Goal: Transaction & Acquisition: Purchase product/service

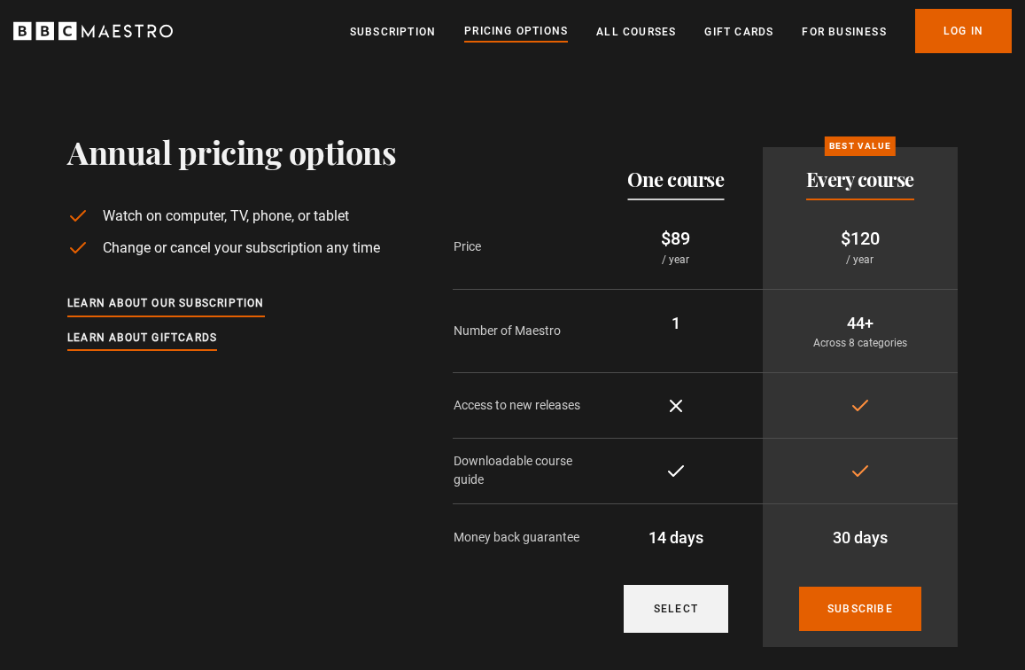
click at [670, 605] on link "Select" at bounding box center [676, 609] width 105 height 48
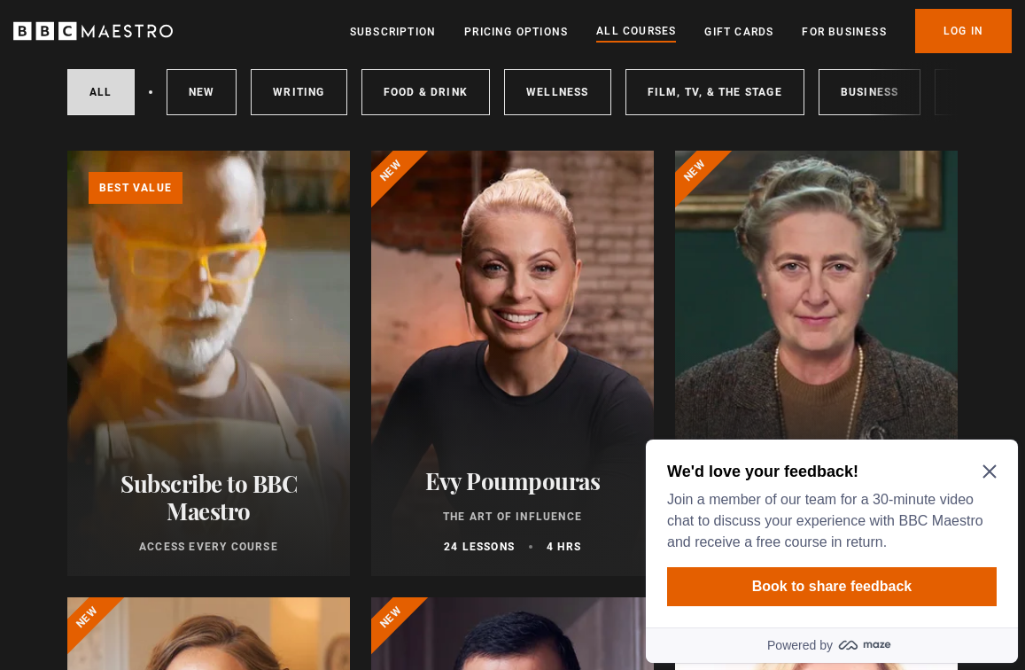
click at [998, 463] on div "We'd love your feedback! Join a member of our team for a 30-minute video chat t…" at bounding box center [832, 533] width 372 height 188
click at [990, 470] on icon "Close Maze Prompt" at bounding box center [990, 471] width 14 height 14
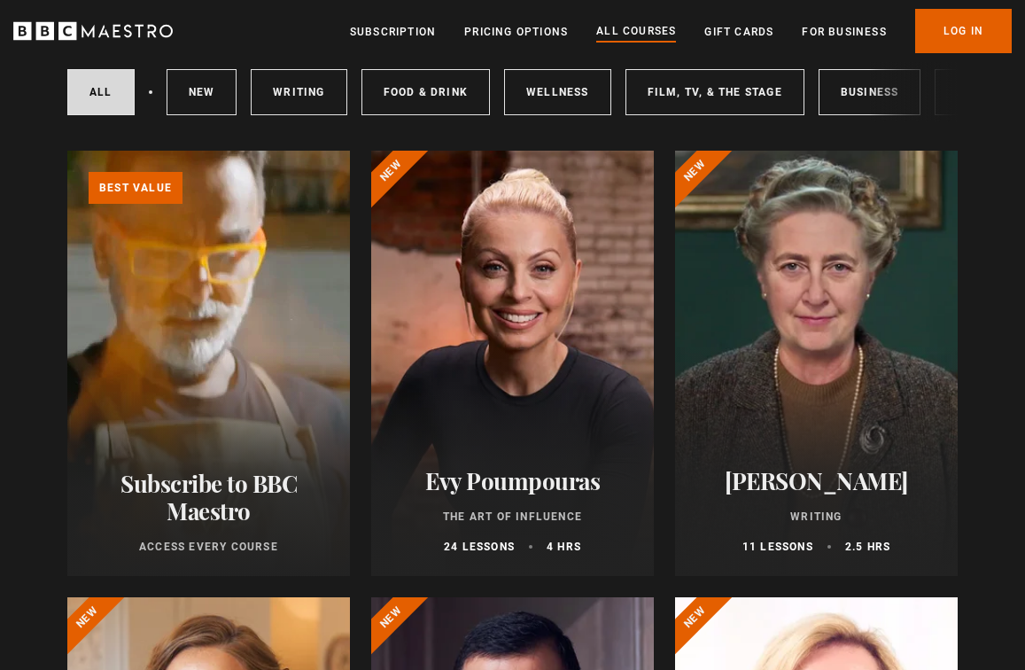
click at [595, 391] on div at bounding box center [512, 363] width 283 height 425
click at [487, 315] on div at bounding box center [512, 363] width 283 height 425
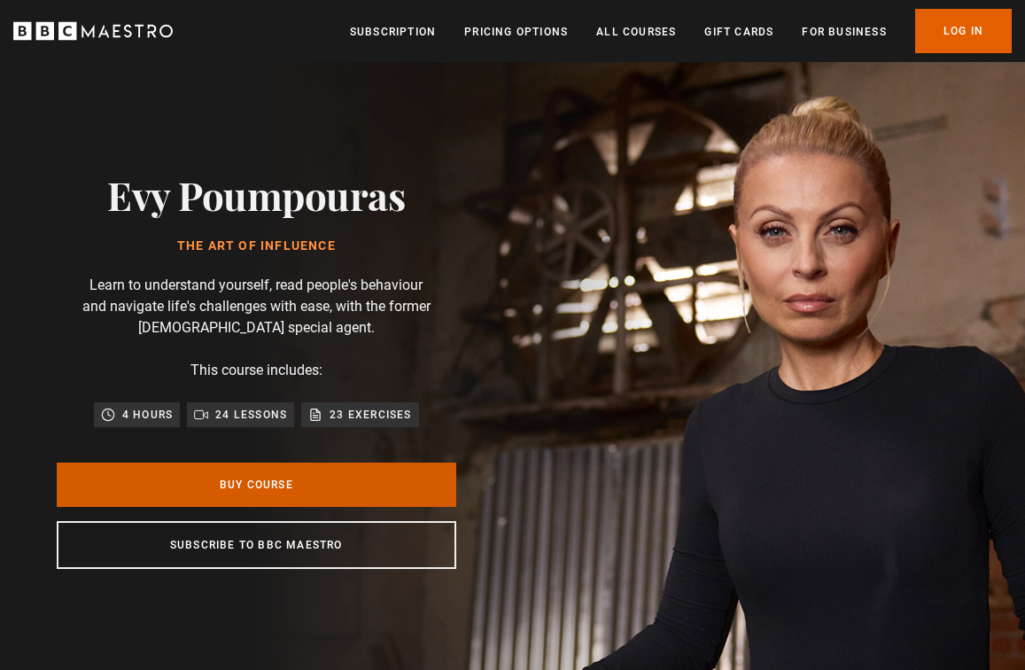
click at [268, 477] on link "Buy Course" at bounding box center [257, 485] width 400 height 44
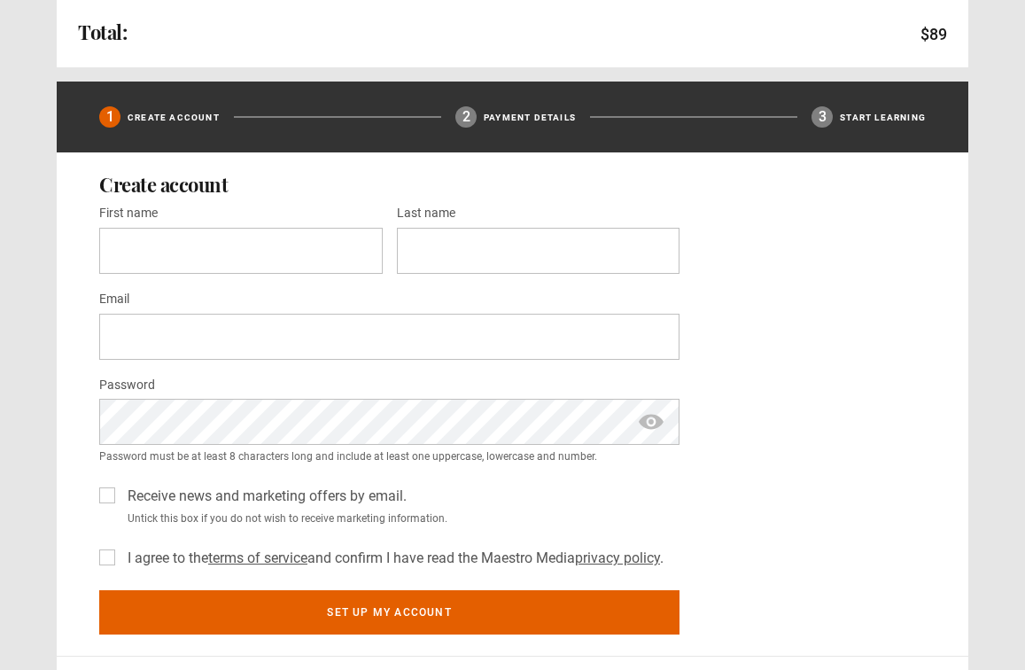
scroll to position [471, 0]
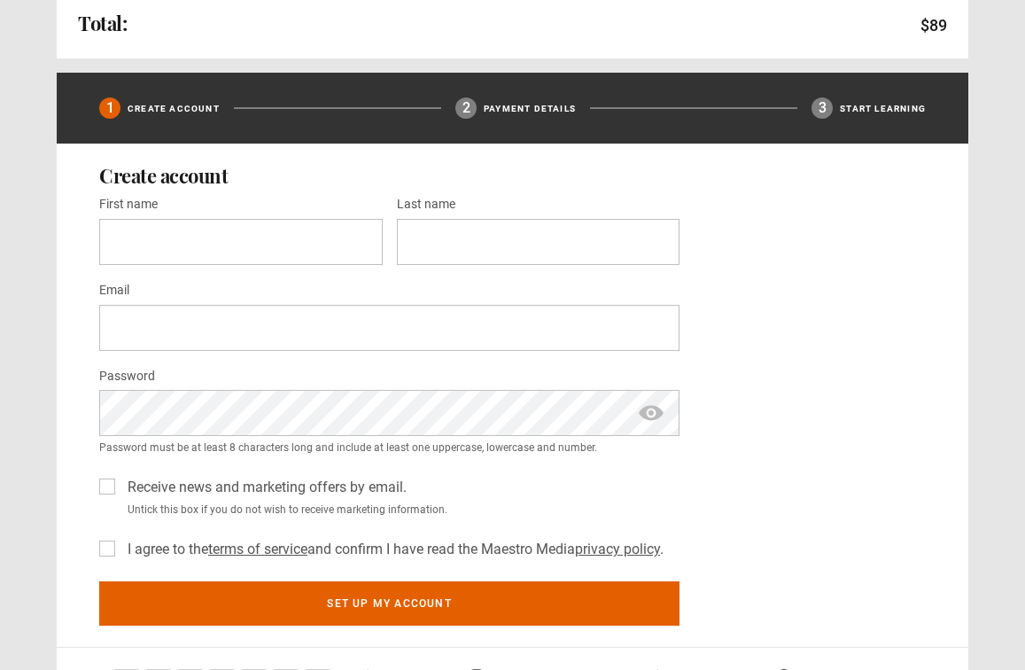
click at [120, 493] on label "Receive news and marketing offers by email." at bounding box center [263, 487] width 286 height 21
click at [120, 488] on label "Receive news and marketing offers by email." at bounding box center [263, 487] width 286 height 21
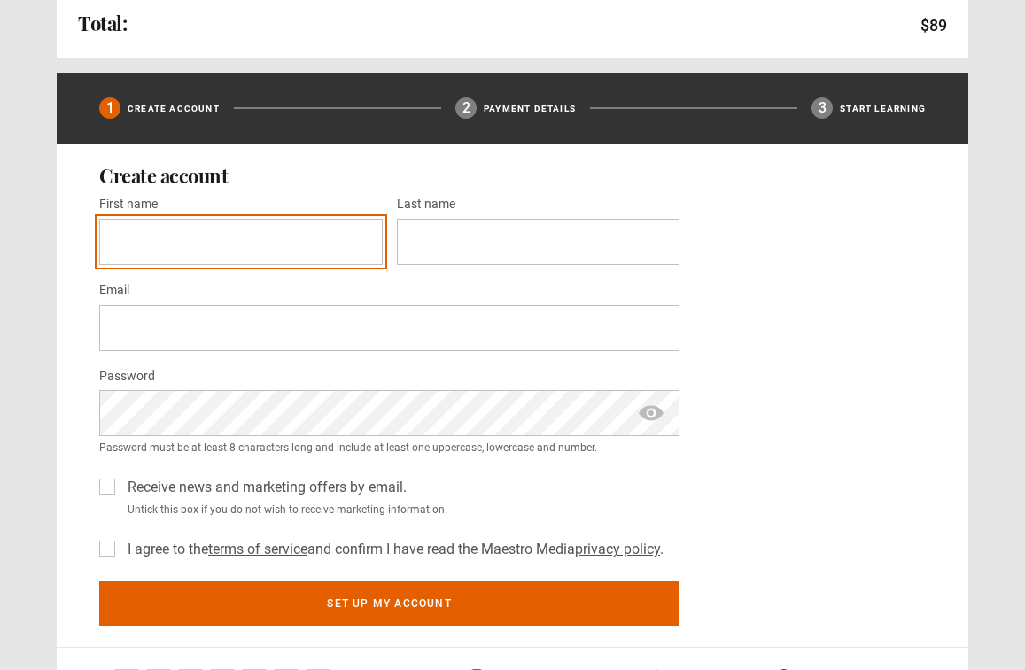
click at [175, 251] on input "First name *" at bounding box center [241, 242] width 284 height 46
type input "*****"
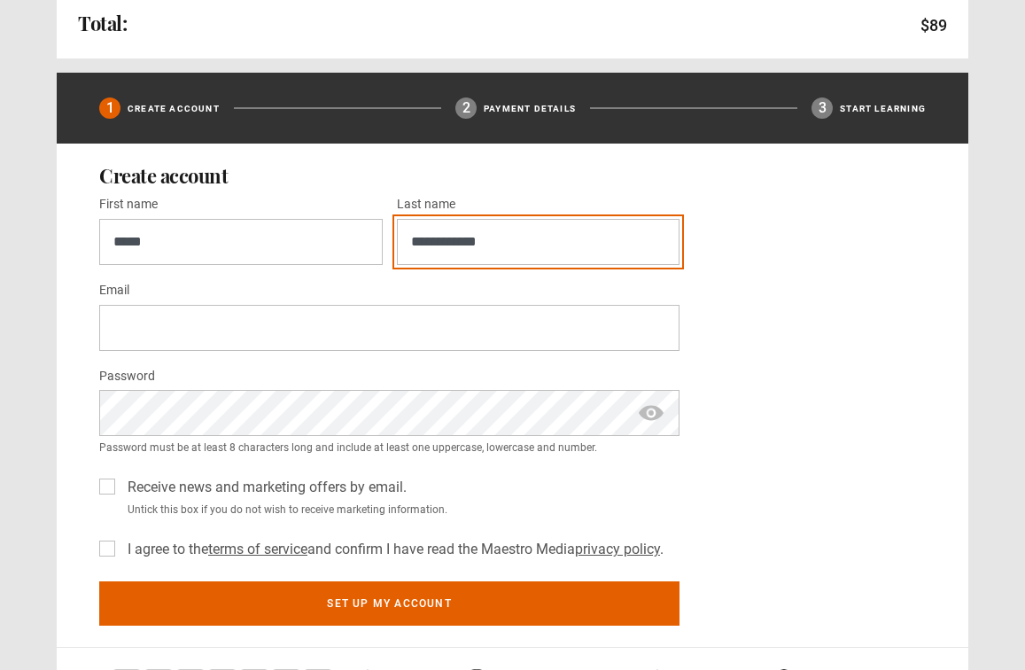
type input "**********"
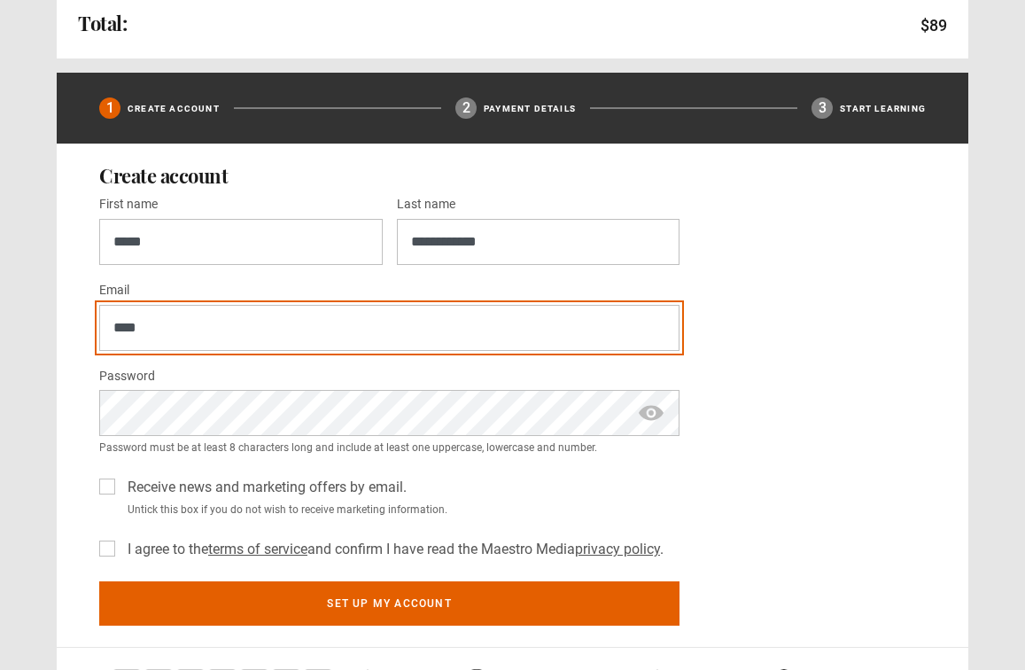
type input "**********"
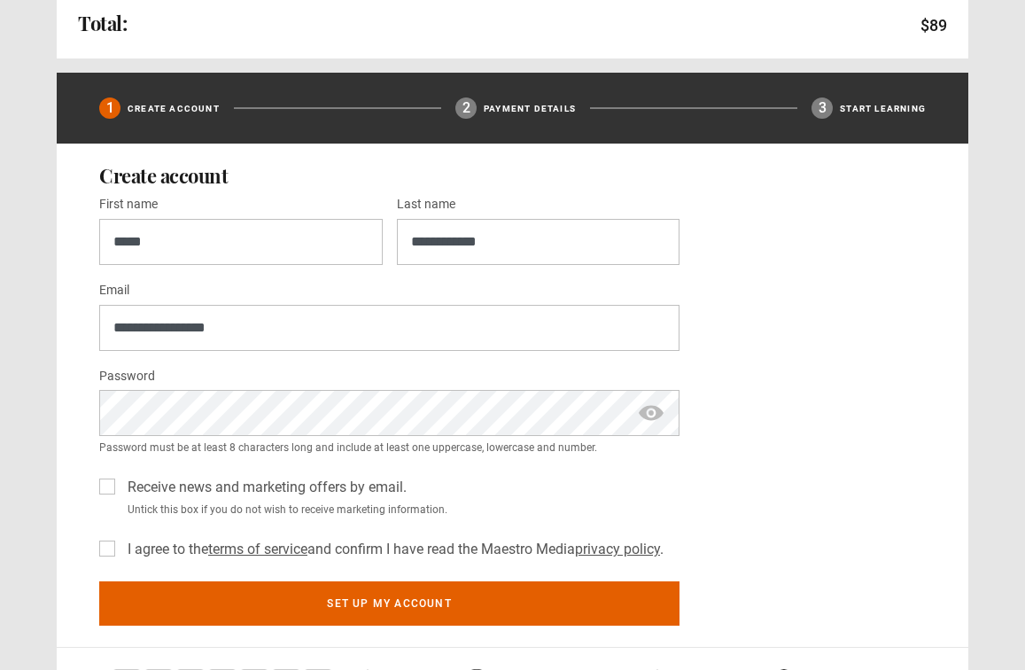
click at [253, 436] on div "Password * Password must be at least 8 characters long and include at least one…" at bounding box center [389, 410] width 580 height 91
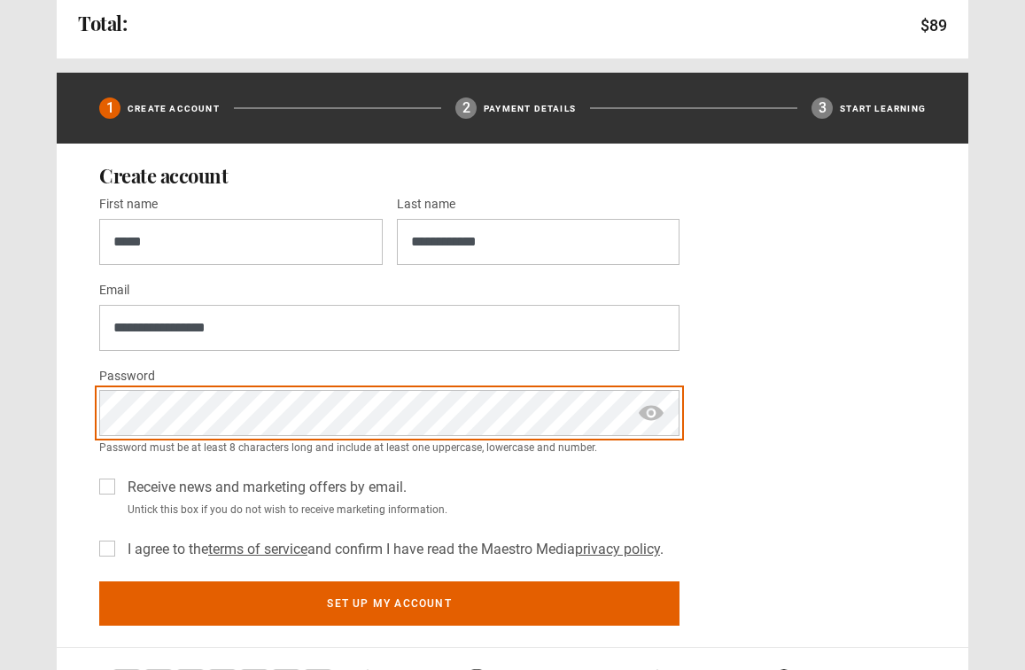
click at [99, 581] on button "Set up my account" at bounding box center [389, 603] width 580 height 44
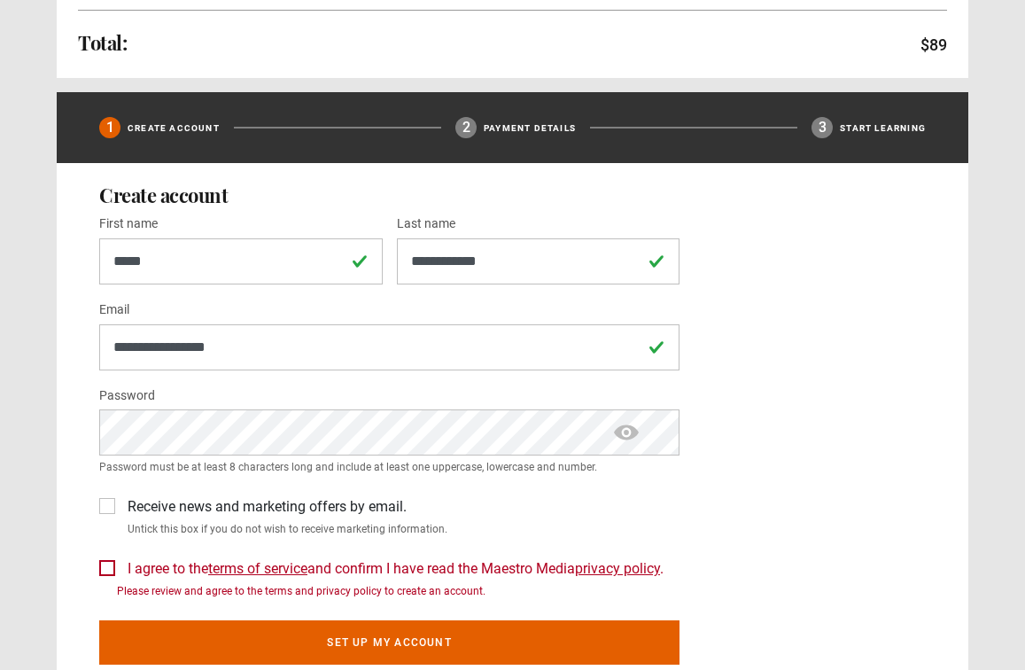
scroll to position [469, 0]
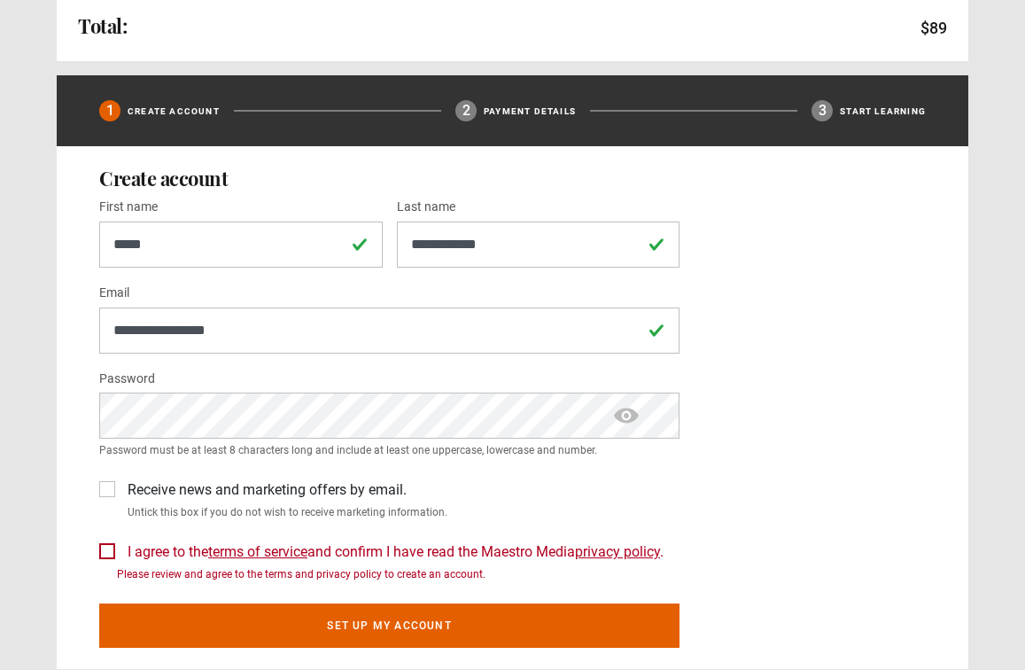
click at [105, 479] on div "Receive news and marketing offers by email. Untick this box if you do not wish …" at bounding box center [389, 496] width 580 height 48
click at [120, 493] on label "Receive news and marketing offers by email." at bounding box center [263, 489] width 286 height 21
click at [120, 558] on label "I agree to the terms of service and confirm I have read the Maestro Media priva…" at bounding box center [391, 551] width 543 height 21
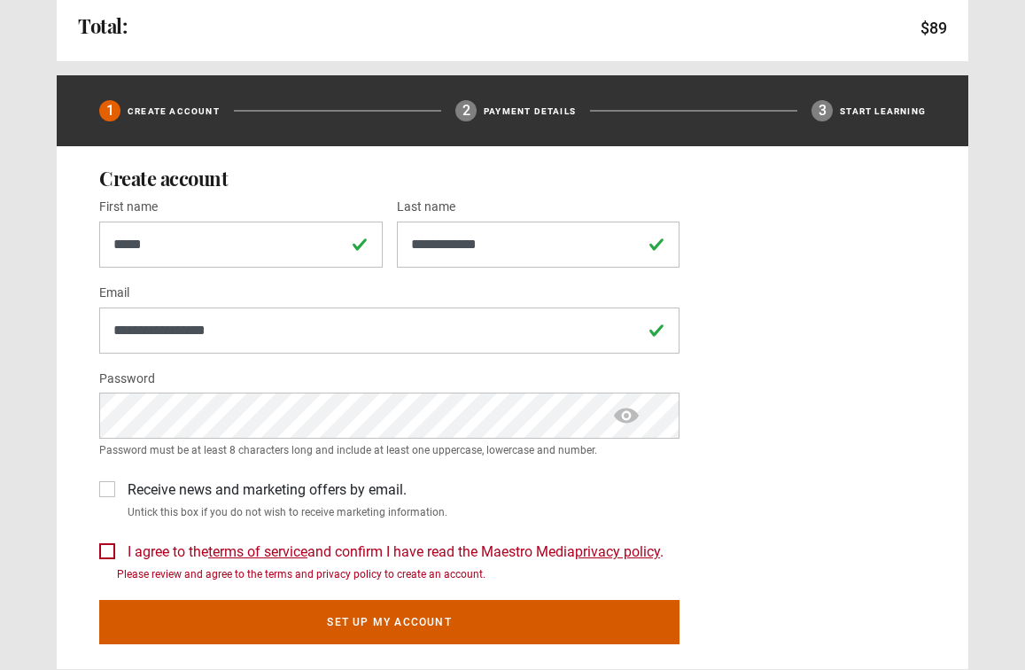
click at [218, 611] on button "Set up my account" at bounding box center [389, 622] width 580 height 44
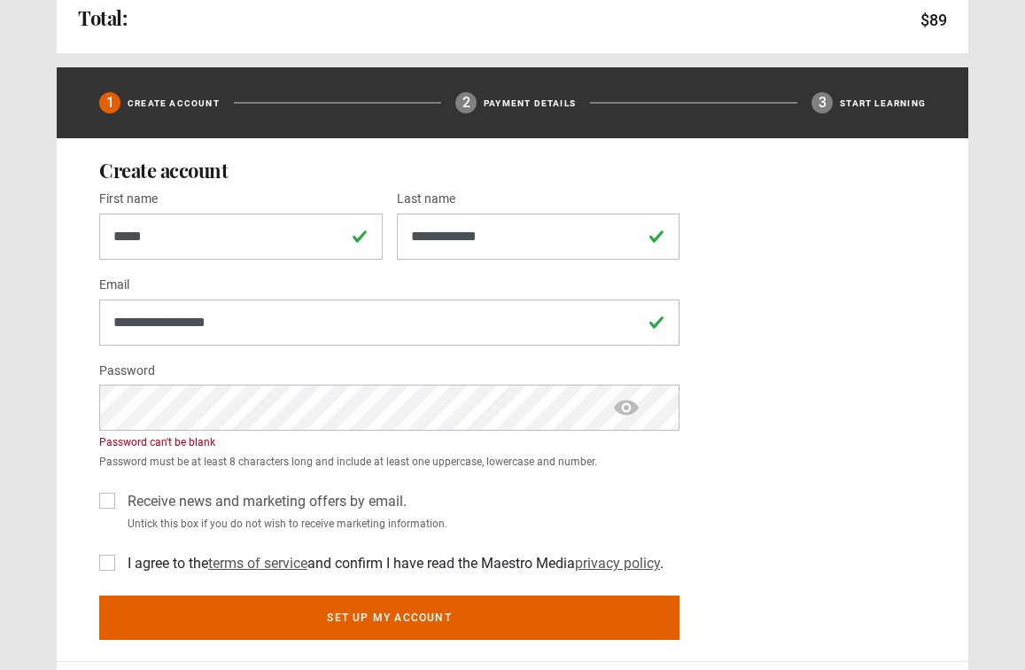
scroll to position [479, 0]
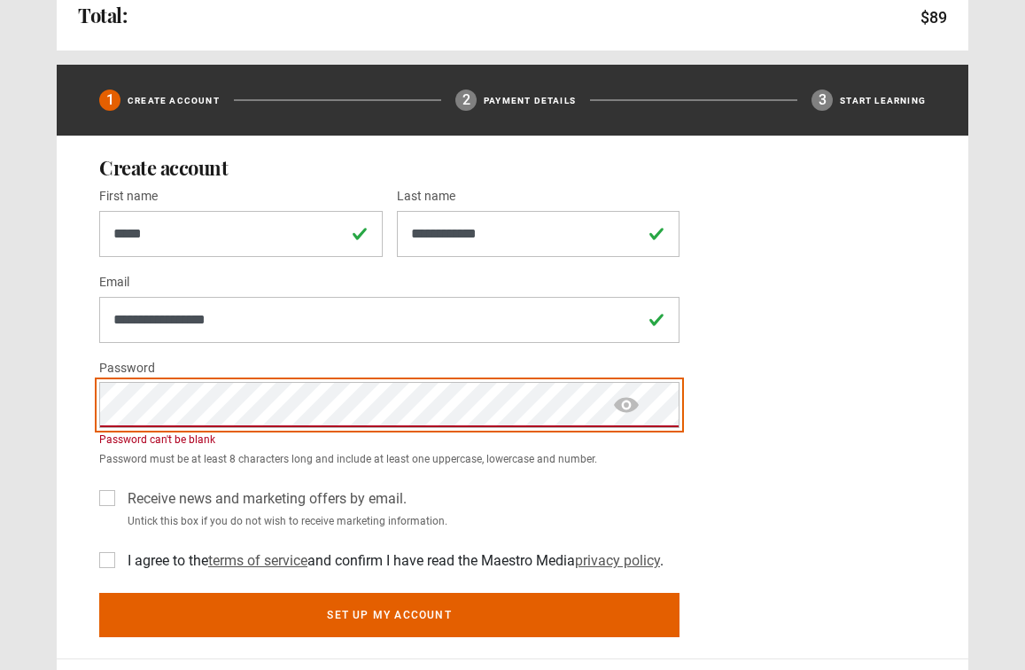
click at [99, 593] on button "Set up my account" at bounding box center [389, 615] width 580 height 44
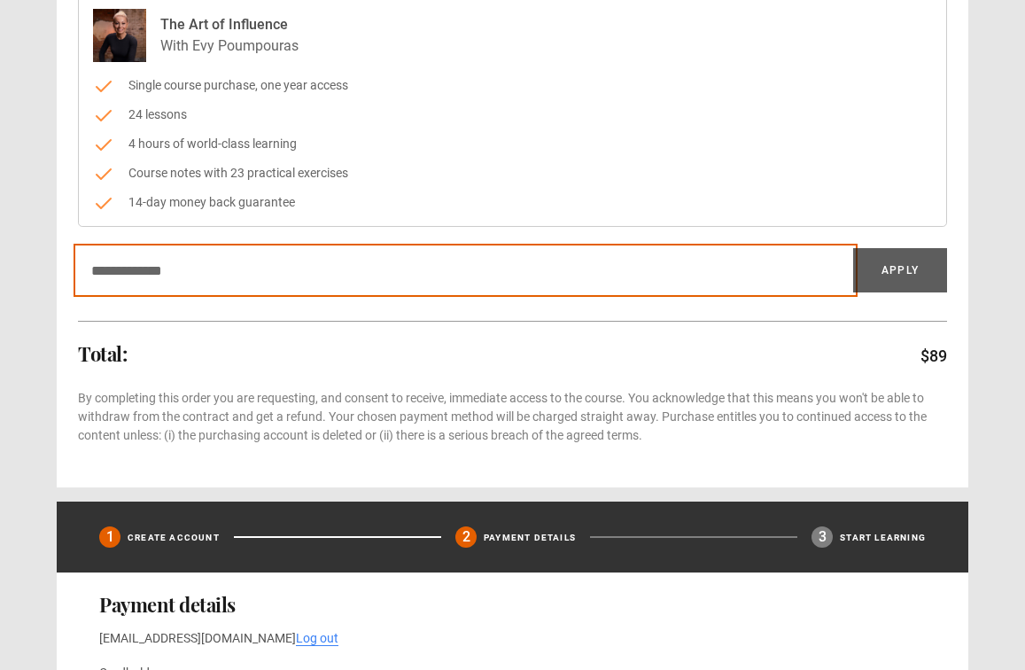
click at [408, 285] on input "Discount code" at bounding box center [465, 270] width 775 height 44
click at [457, 261] on input "Discount code" at bounding box center [465, 270] width 775 height 44
paste input "*********"
type input "*********"
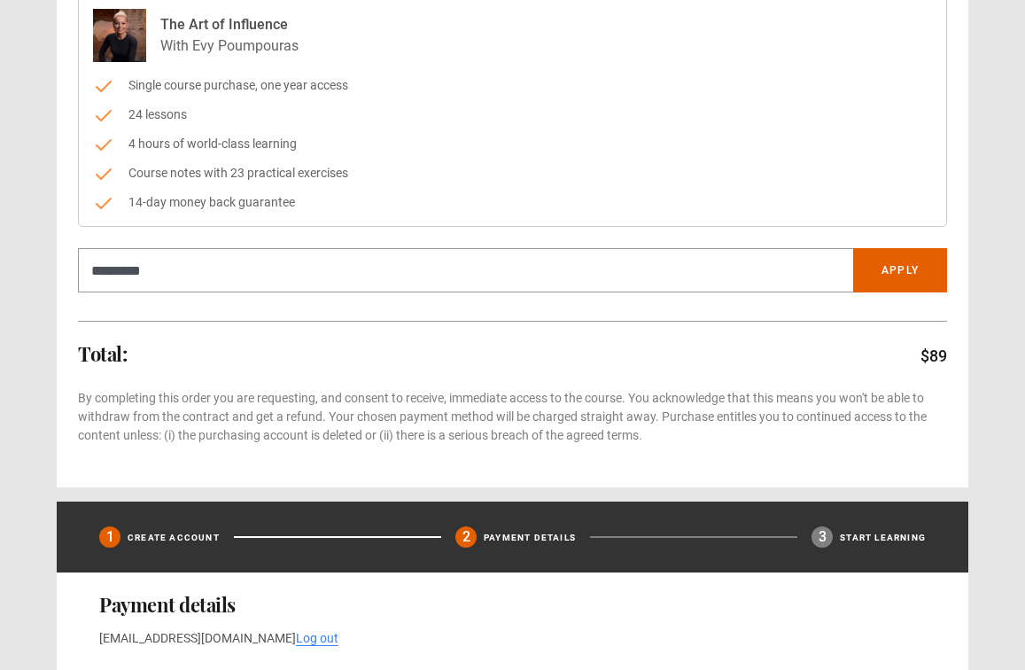
click at [494, 343] on div "Total: $89" at bounding box center [512, 355] width 869 height 25
click at [900, 278] on button "Apply" at bounding box center [900, 270] width 94 height 44
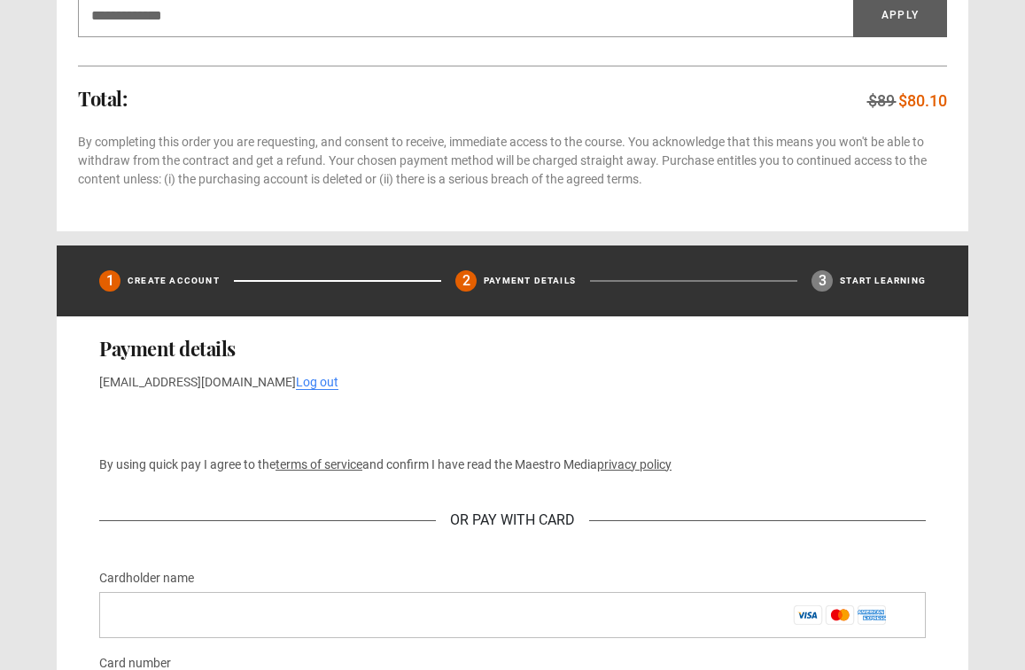
scroll to position [731, 0]
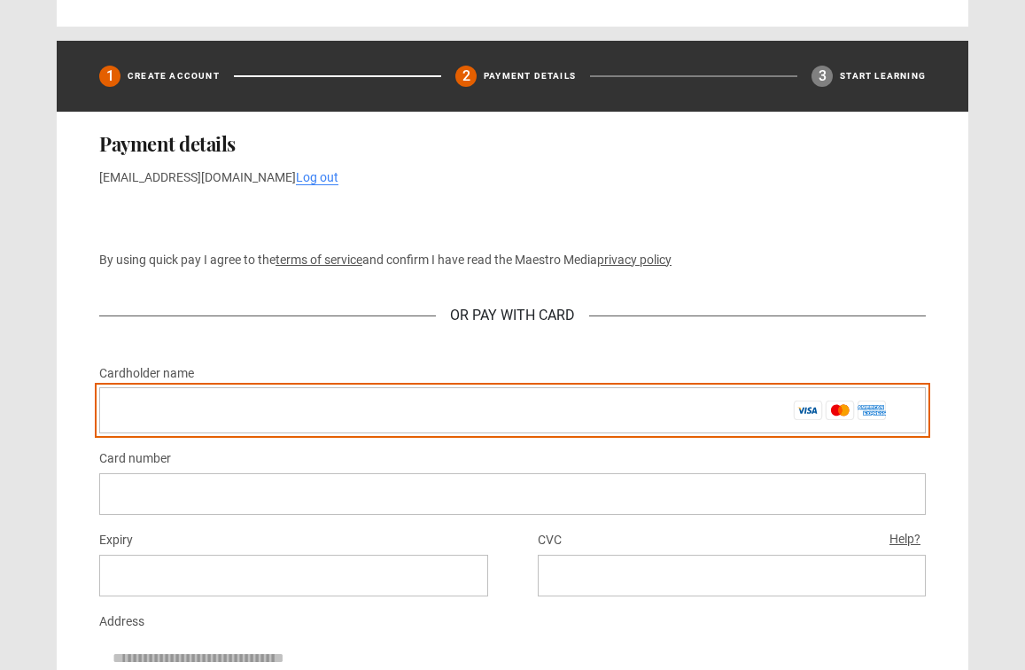
click at [695, 415] on input "Cardholder name *" at bounding box center [512, 410] width 827 height 46
type input "**********"
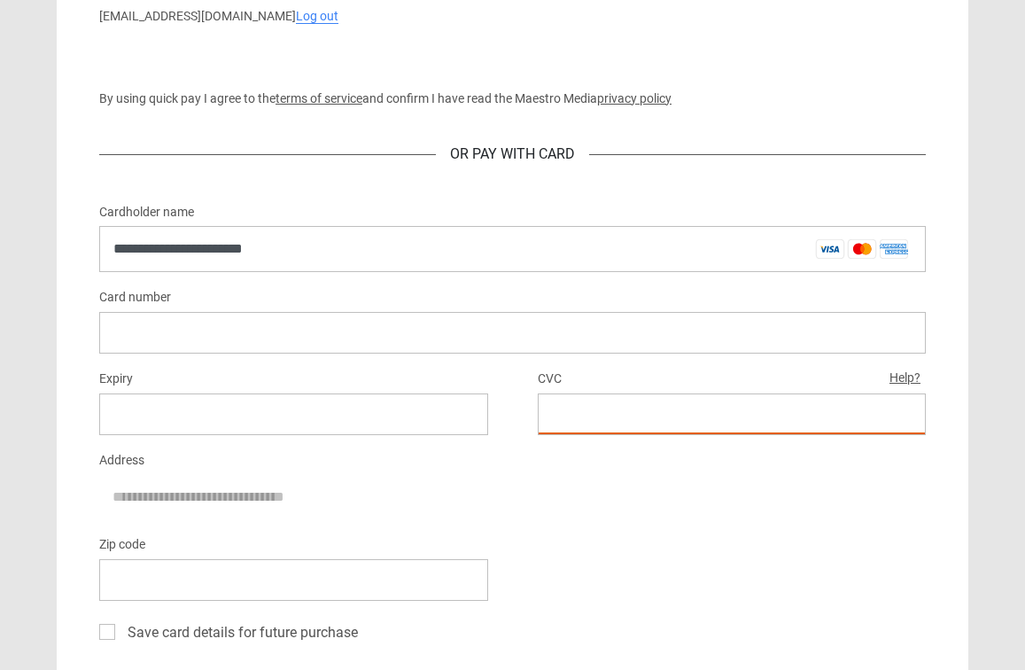
scroll to position [919, 0]
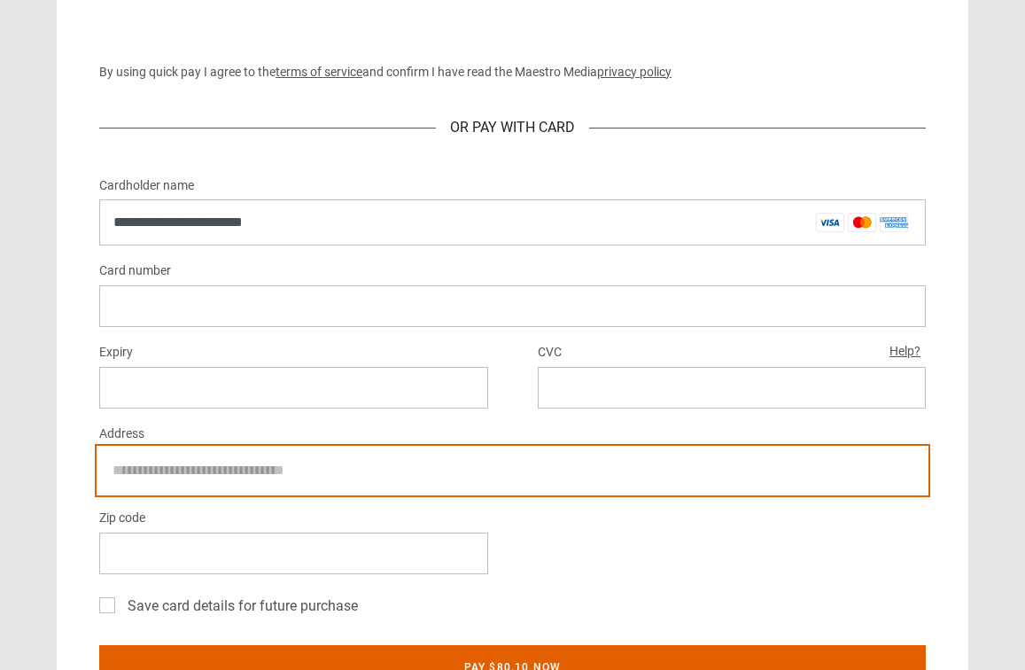
click at [161, 465] on input "Address" at bounding box center [512, 470] width 827 height 44
type input "**********"
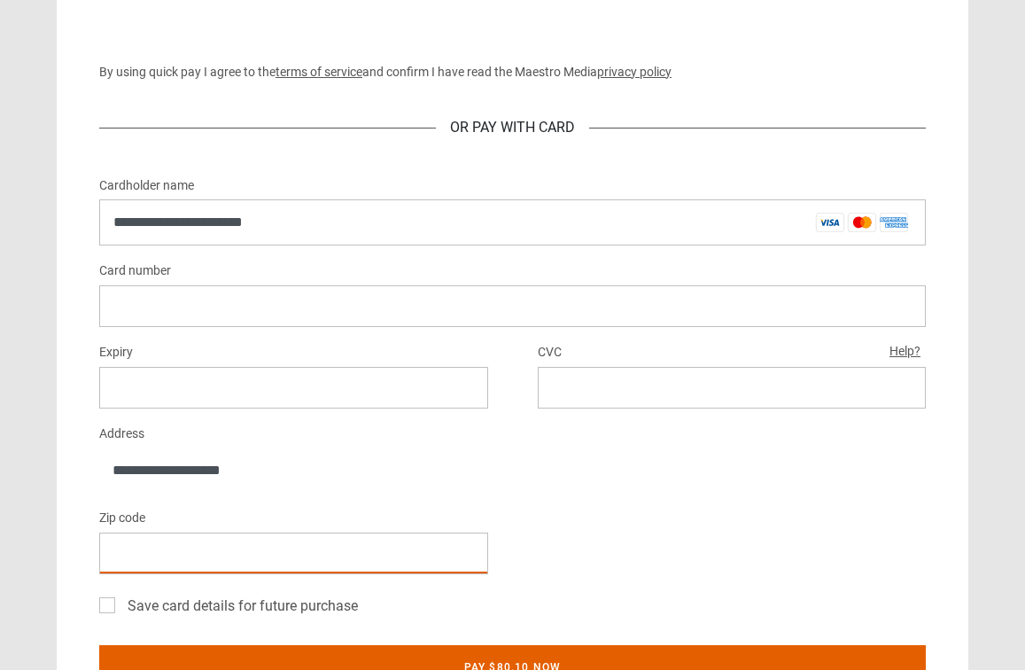
click at [360, 525] on div "Zip code" at bounding box center [293, 540] width 389 height 67
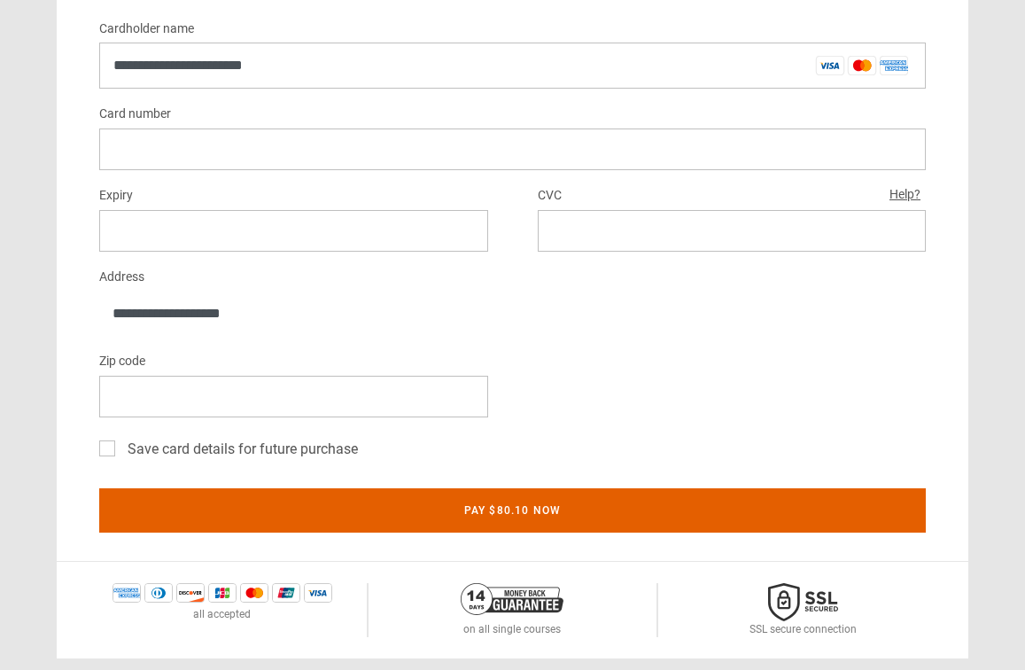
scroll to position [1082, 0]
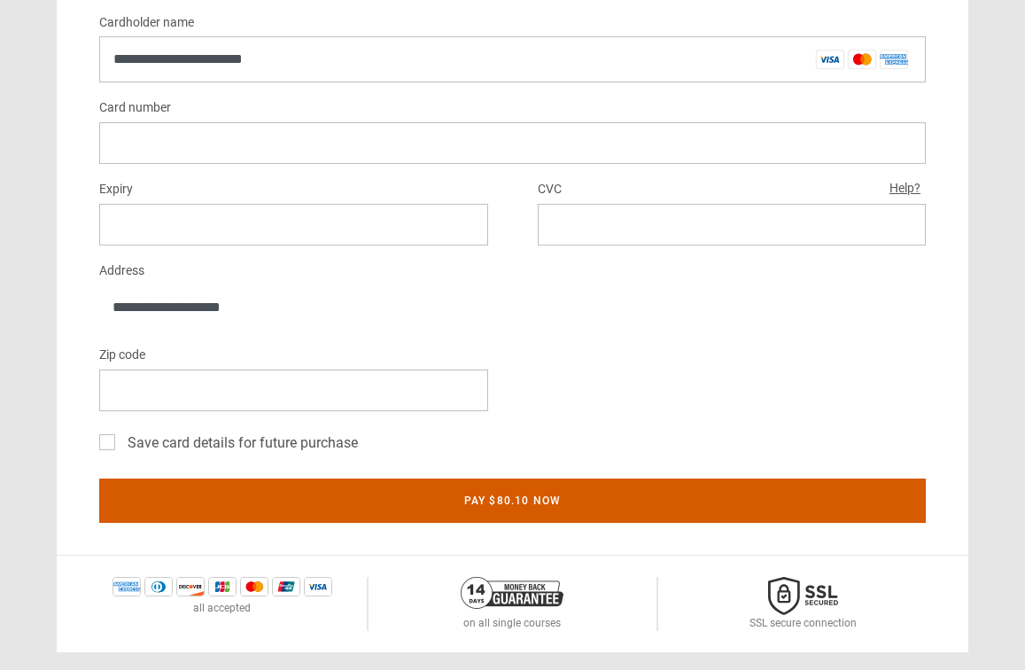
click at [485, 520] on button "Pay $80.10 now" at bounding box center [512, 500] width 827 height 44
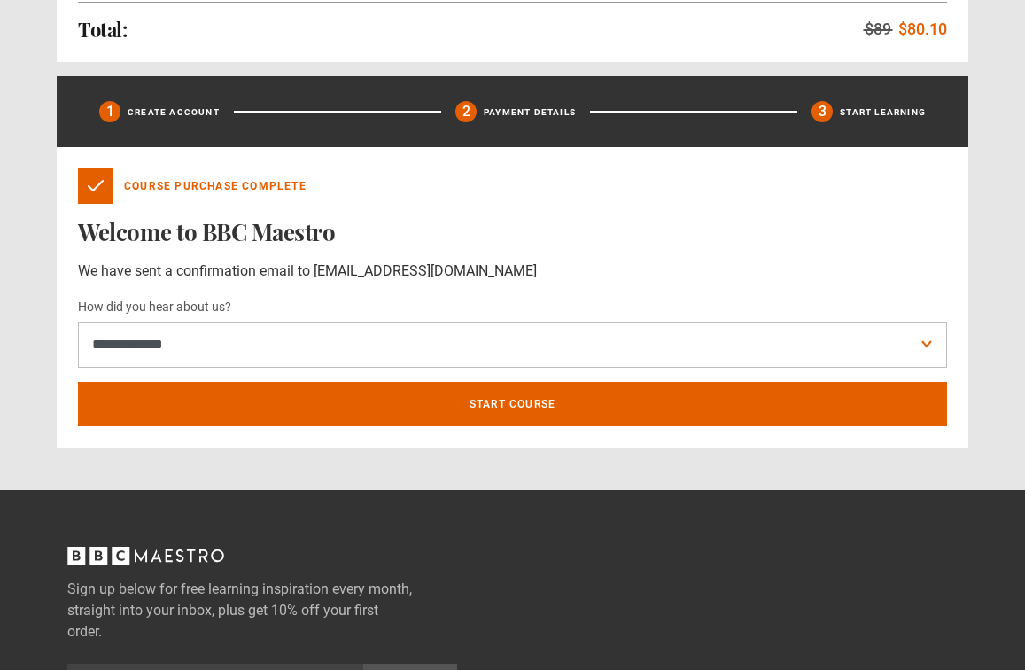
scroll to position [503, 0]
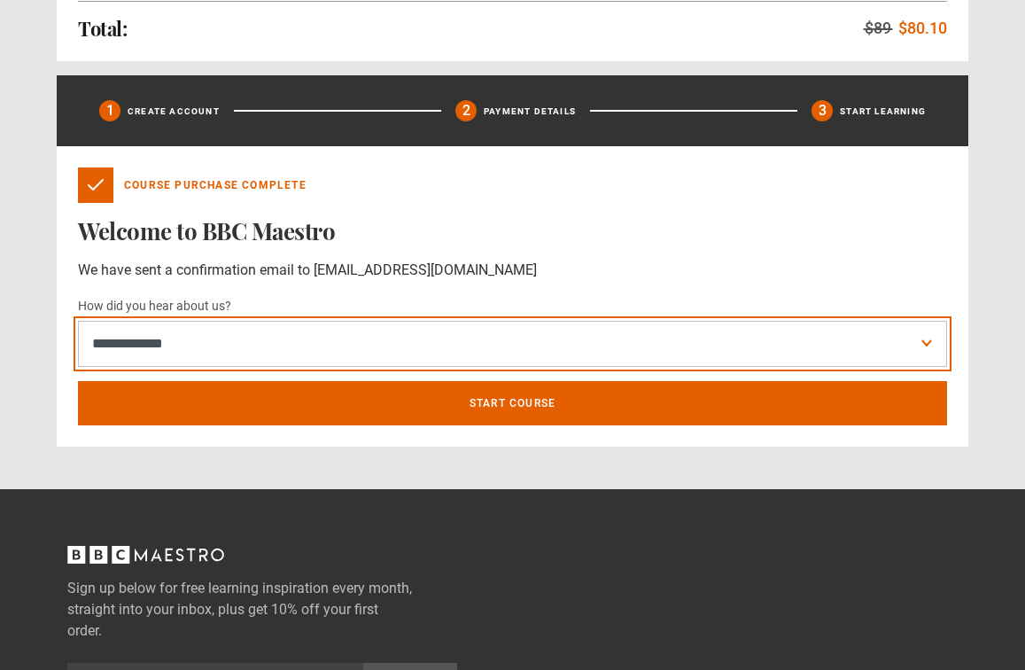
click at [659, 344] on select "**********" at bounding box center [512, 344] width 869 height 46
select select "*******"
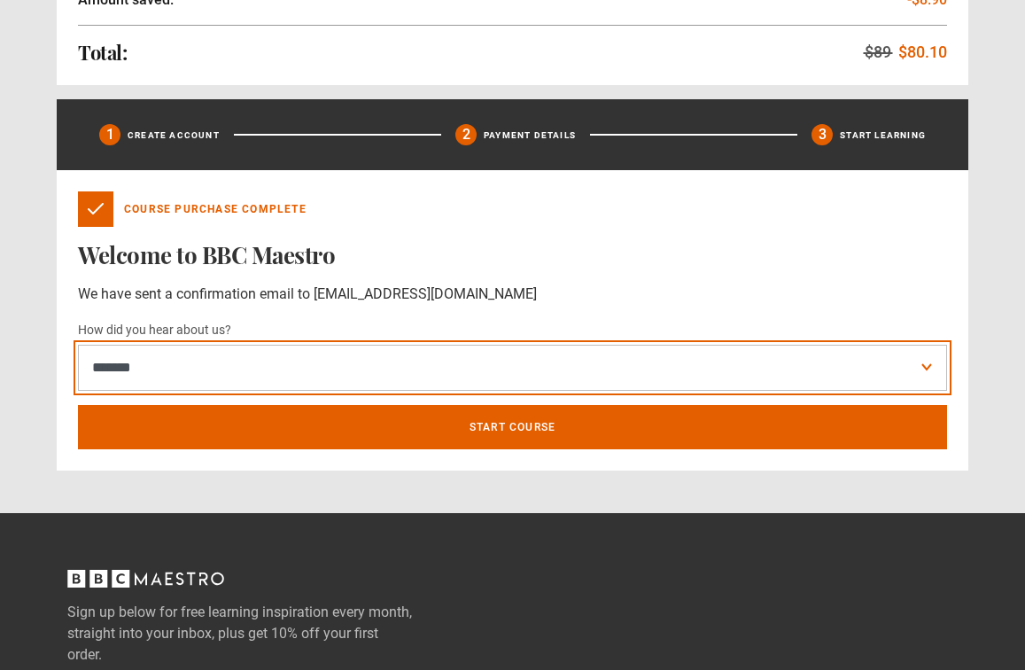
scroll to position [691, 0]
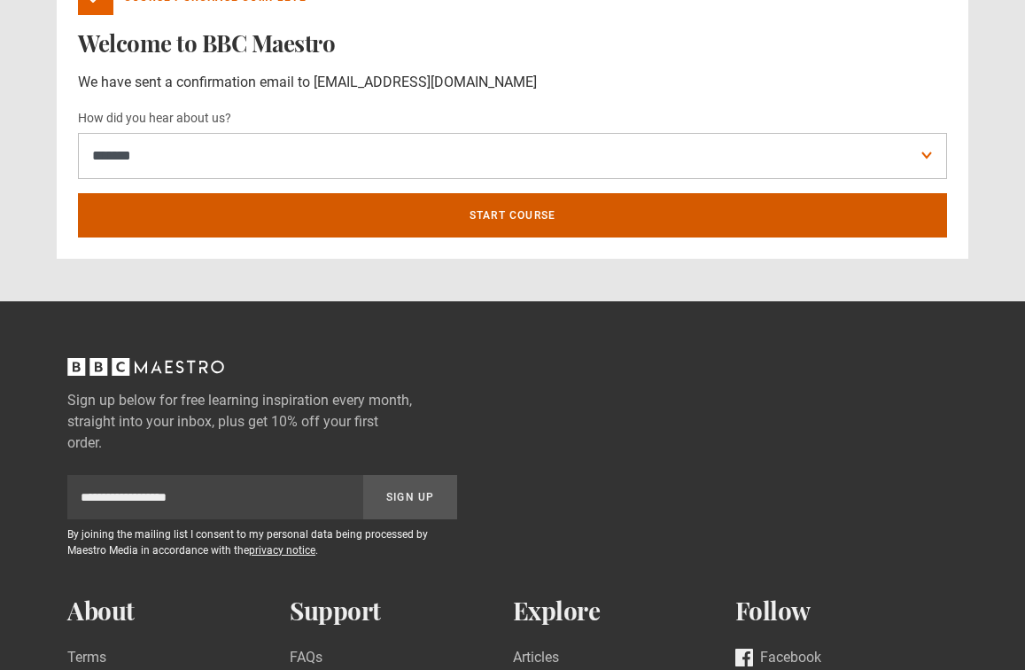
click at [540, 224] on link "Start course" at bounding box center [512, 215] width 869 height 44
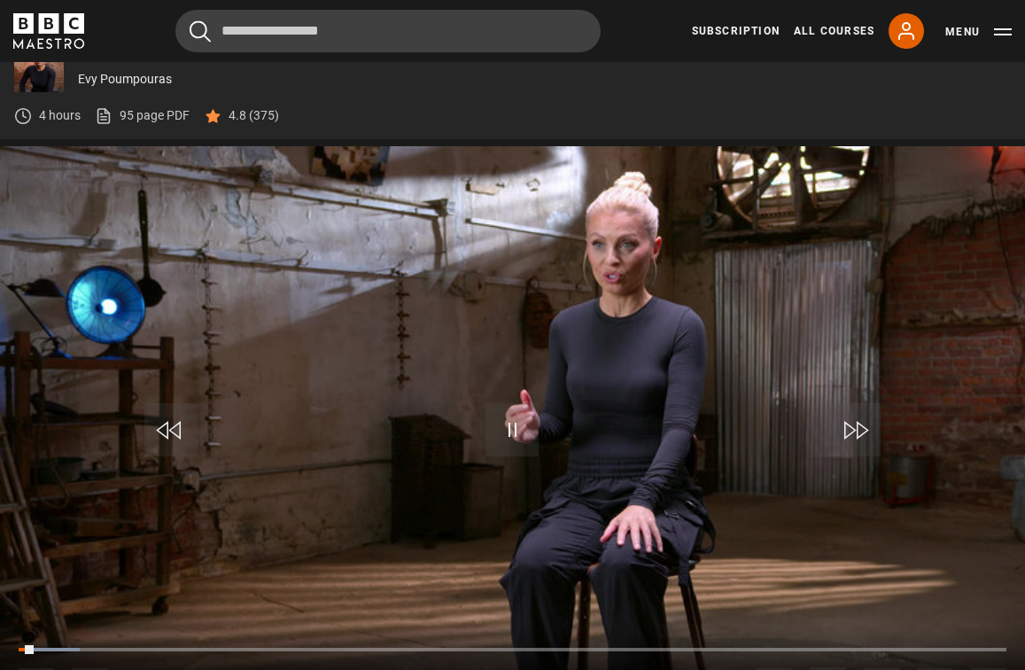
scroll to position [679, 0]
click at [518, 427] on span "Video Player" at bounding box center [512, 429] width 53 height 53
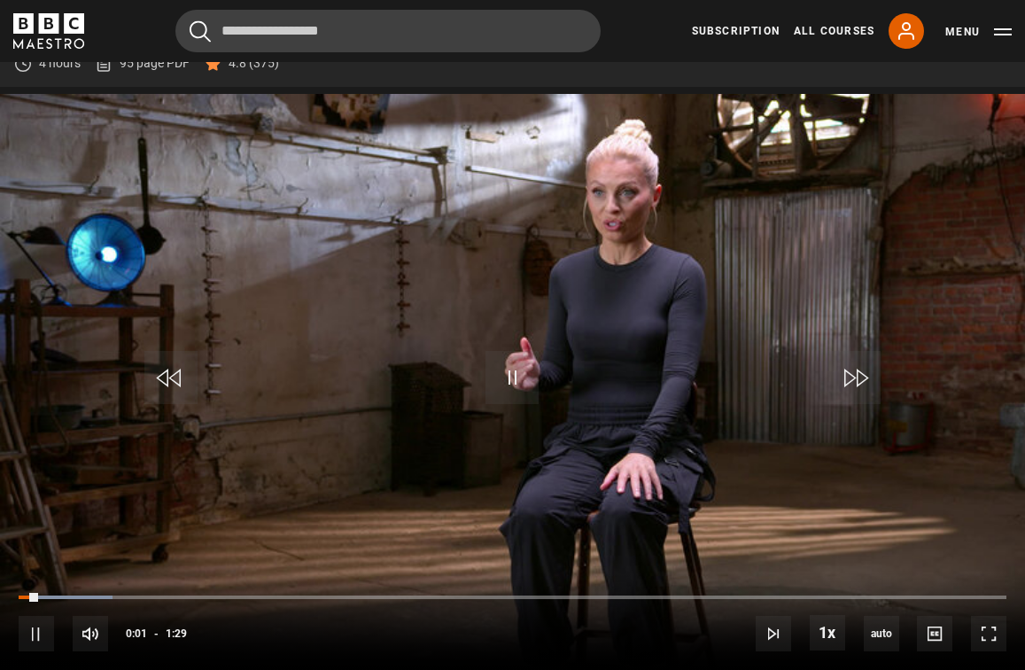
scroll to position [0, 0]
click at [1007, 29] on button "Menu" at bounding box center [978, 32] width 66 height 18
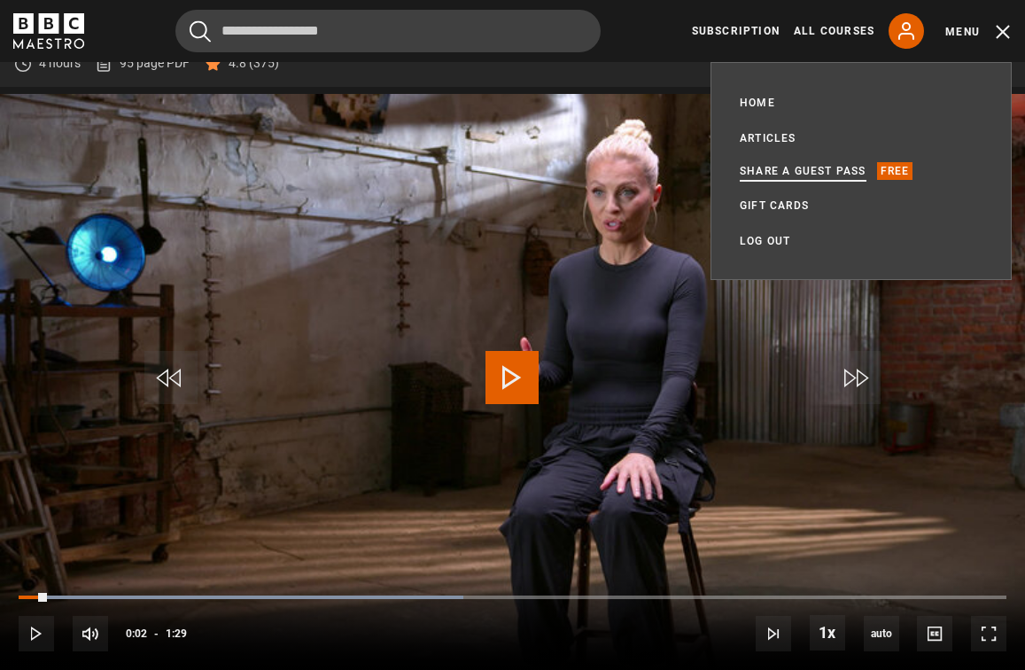
click at [823, 172] on link "Share a guest pass" at bounding box center [803, 171] width 127 height 18
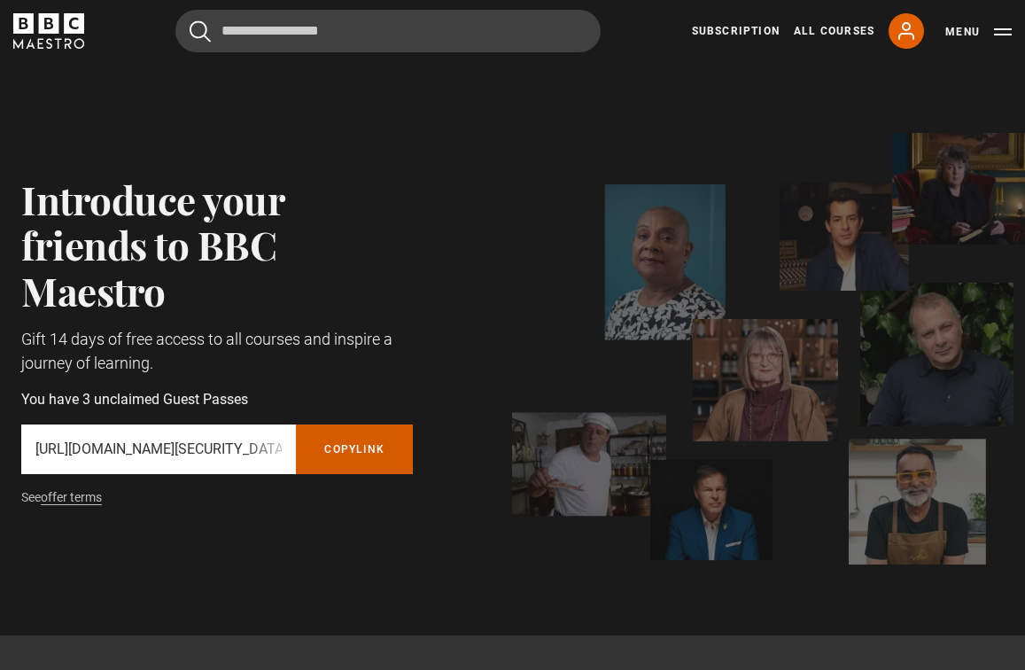
click at [378, 452] on button "Copy referral link" at bounding box center [354, 449] width 117 height 50
click at [760, 33] on link "Subscription" at bounding box center [736, 31] width 88 height 16
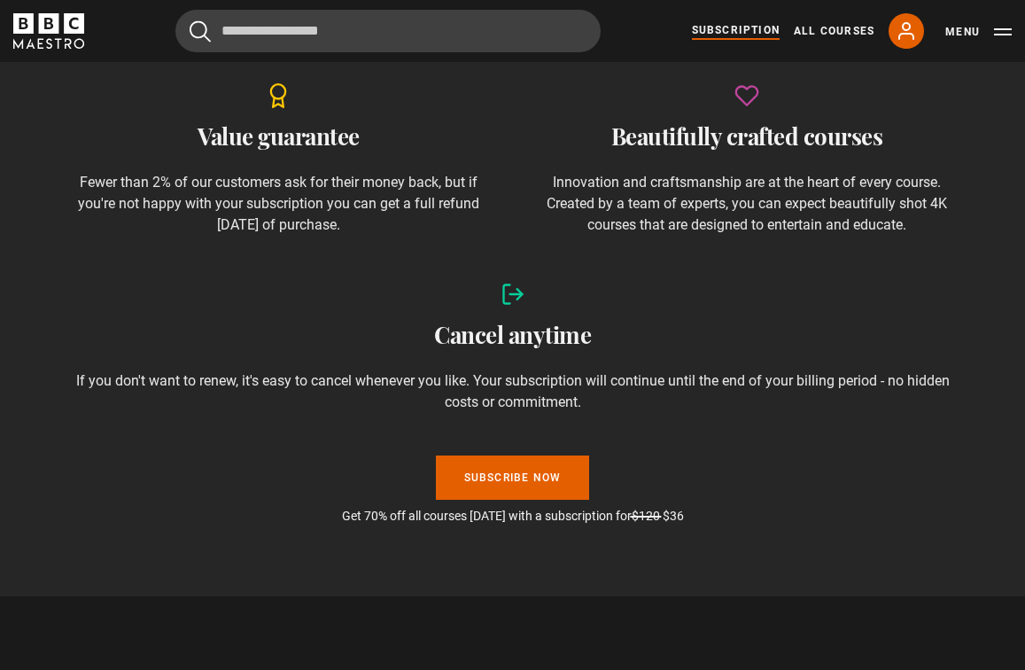
scroll to position [0, 387]
click at [516, 293] on icon at bounding box center [513, 294] width 25 height 25
click at [520, 347] on h2 "Cancel anytime" at bounding box center [512, 335] width 890 height 28
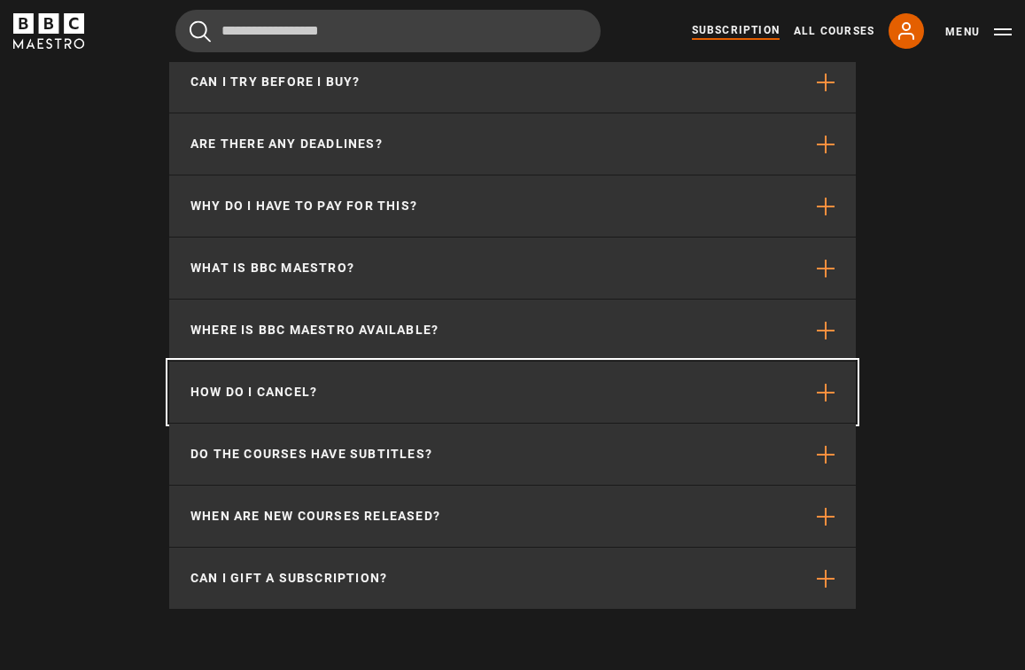
click at [520, 361] on button "How do I cancel?" at bounding box center [512, 391] width 687 height 61
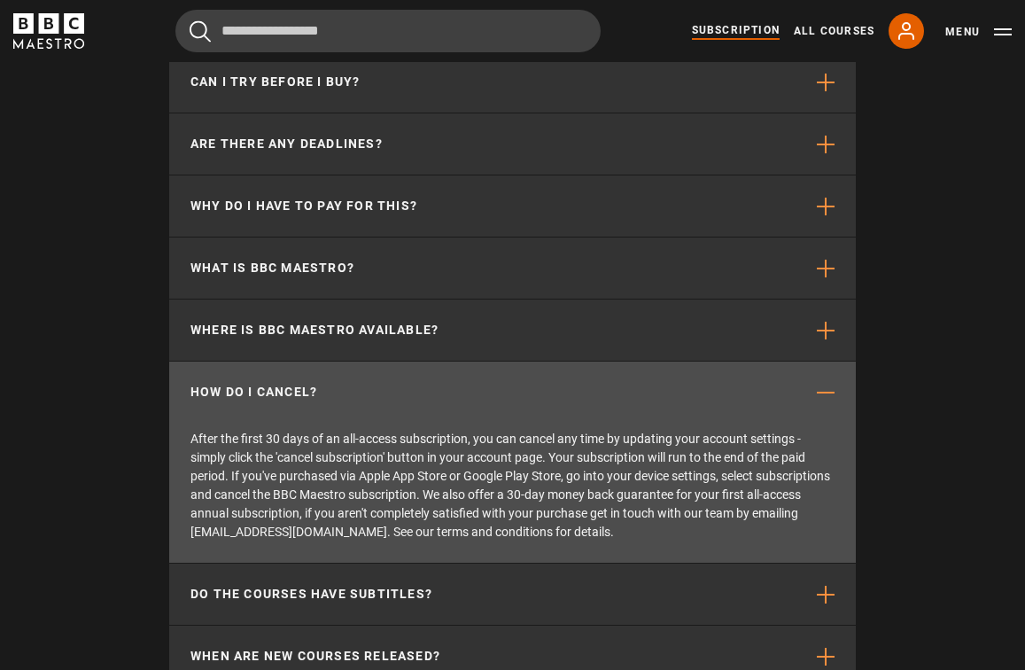
scroll to position [0, 580]
click at [973, 34] on button "Menu" at bounding box center [978, 32] width 66 height 18
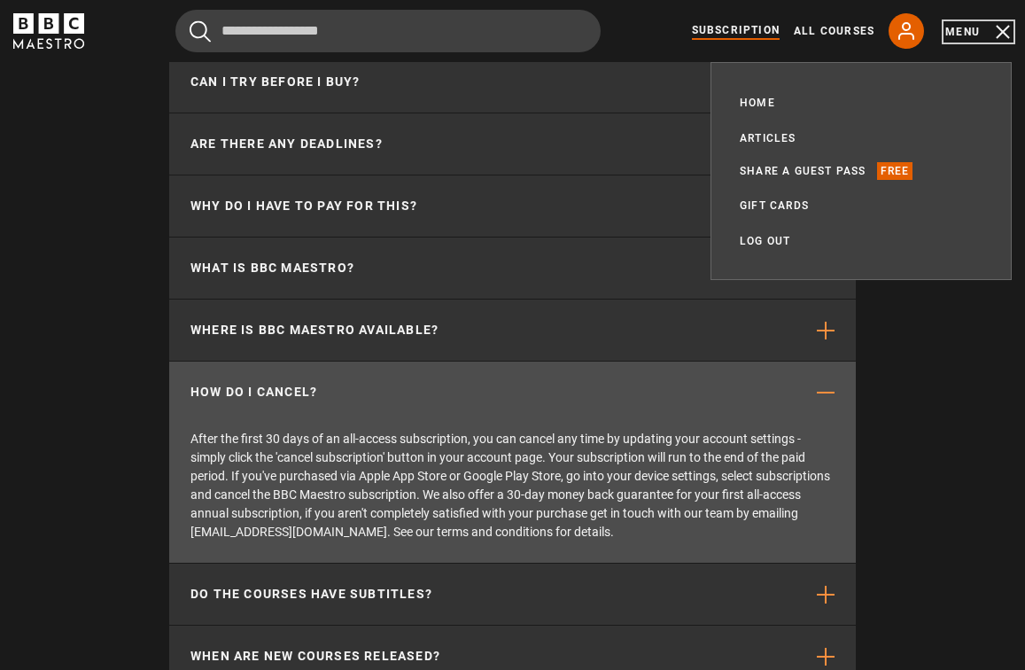
scroll to position [0, 773]
click at [925, 323] on div "Common questions Can I try before I buy? We offer a 30-day money back guarantee…" at bounding box center [512, 367] width 1025 height 905
click at [93, 398] on div "Common questions Can I try before I buy? We offer a 30-day money back guarantee…" at bounding box center [512, 367] width 1025 height 905
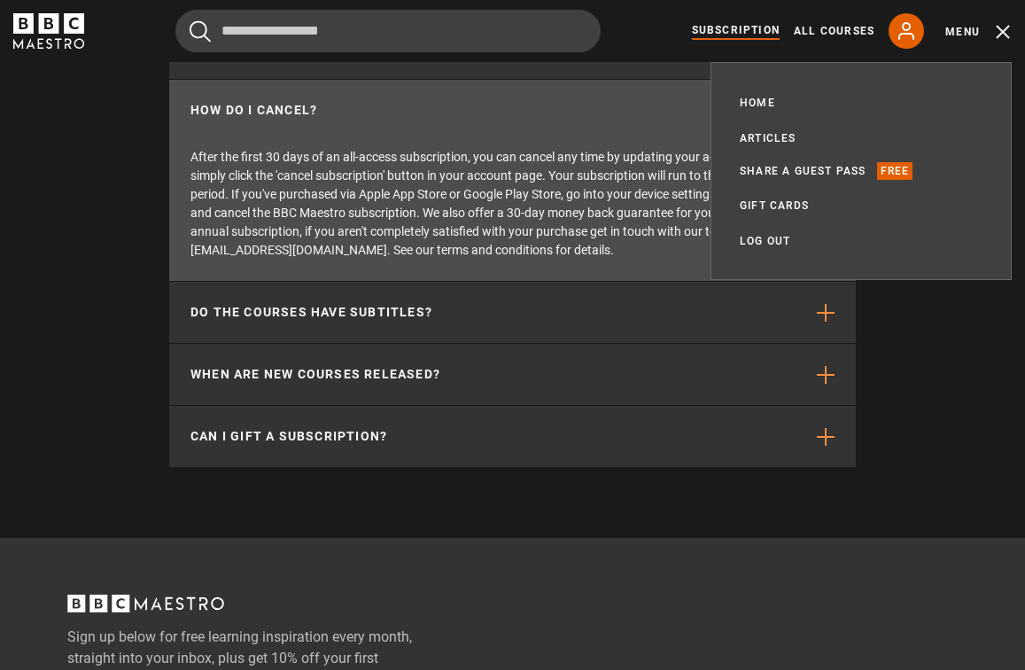
scroll to position [0, 968]
click at [113, 388] on div "Common questions Can I try before I buy? We offer a 30-day money back guarantee…" at bounding box center [512, 85] width 1025 height 905
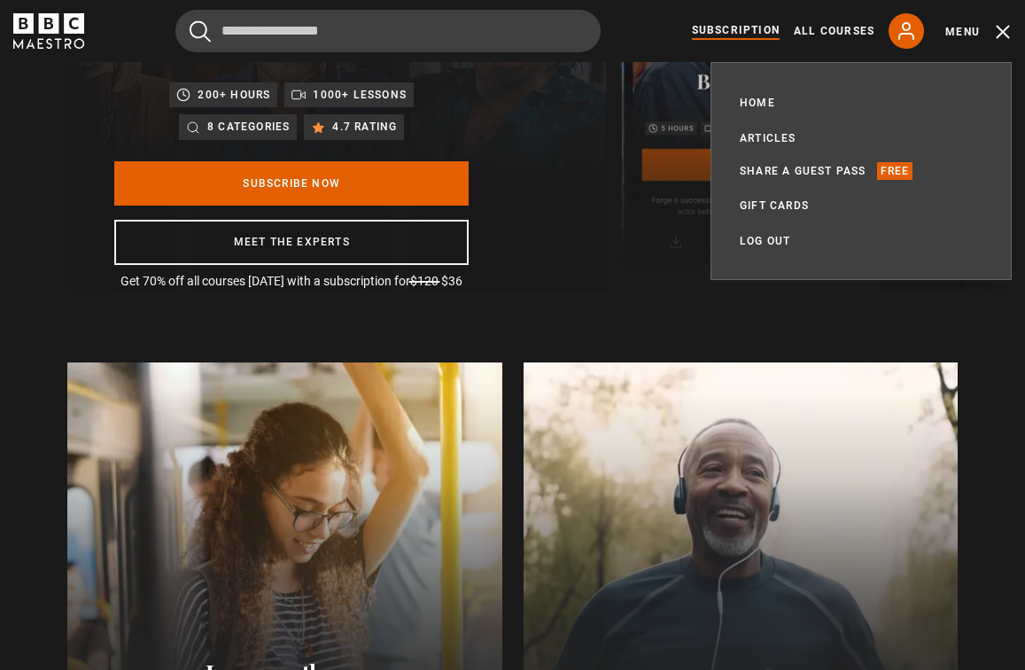
scroll to position [0, 0]
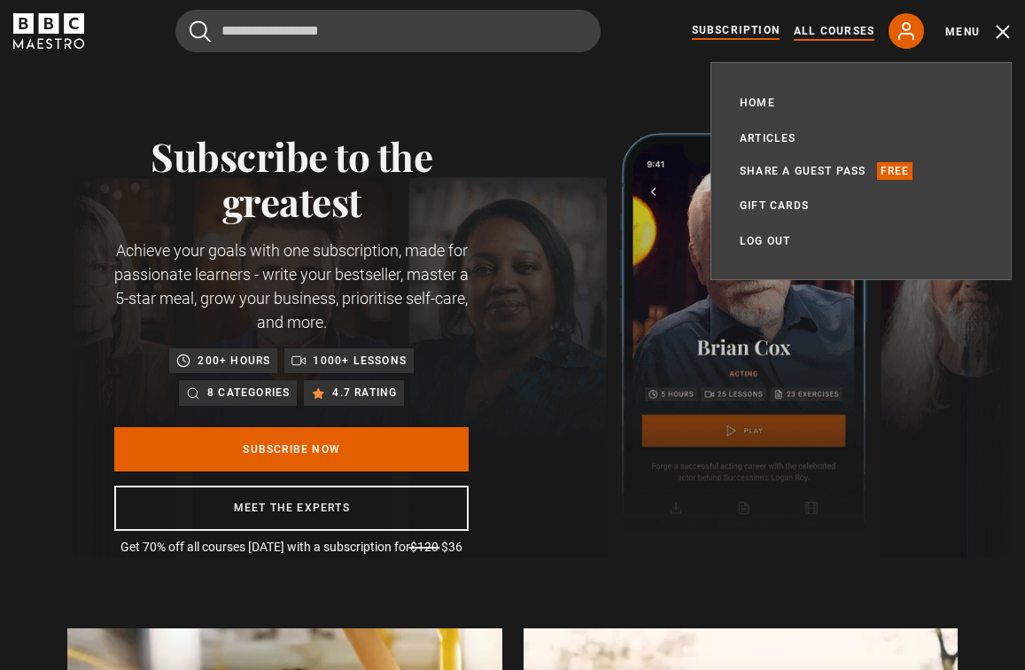
click at [843, 34] on link "All Courses" at bounding box center [834, 31] width 81 height 16
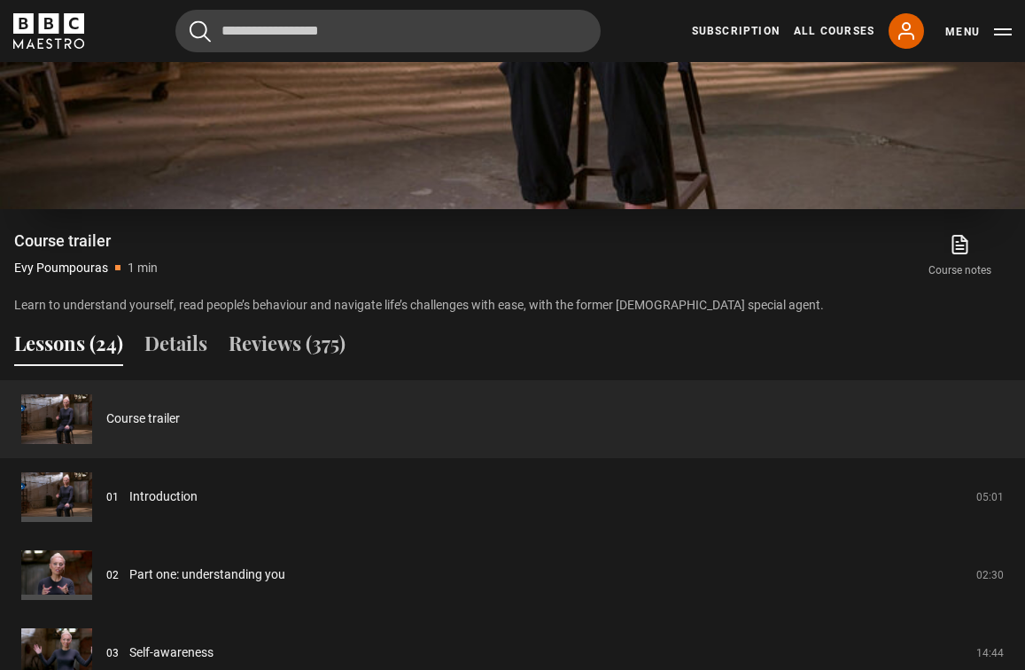
scroll to position [1201, 0]
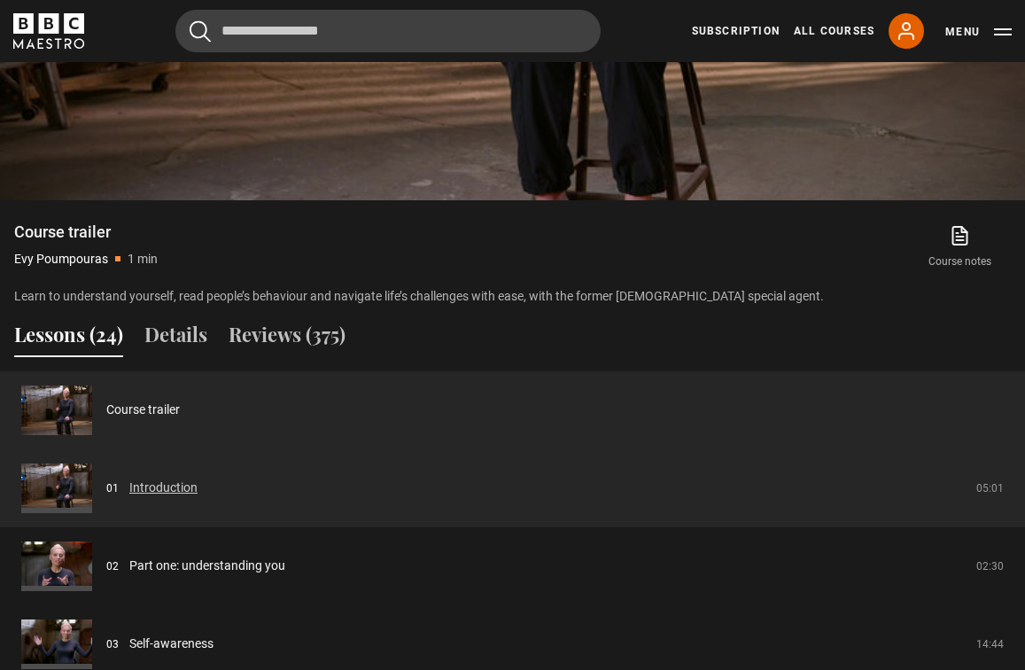
click at [159, 480] on link "Introduction" at bounding box center [163, 487] width 68 height 19
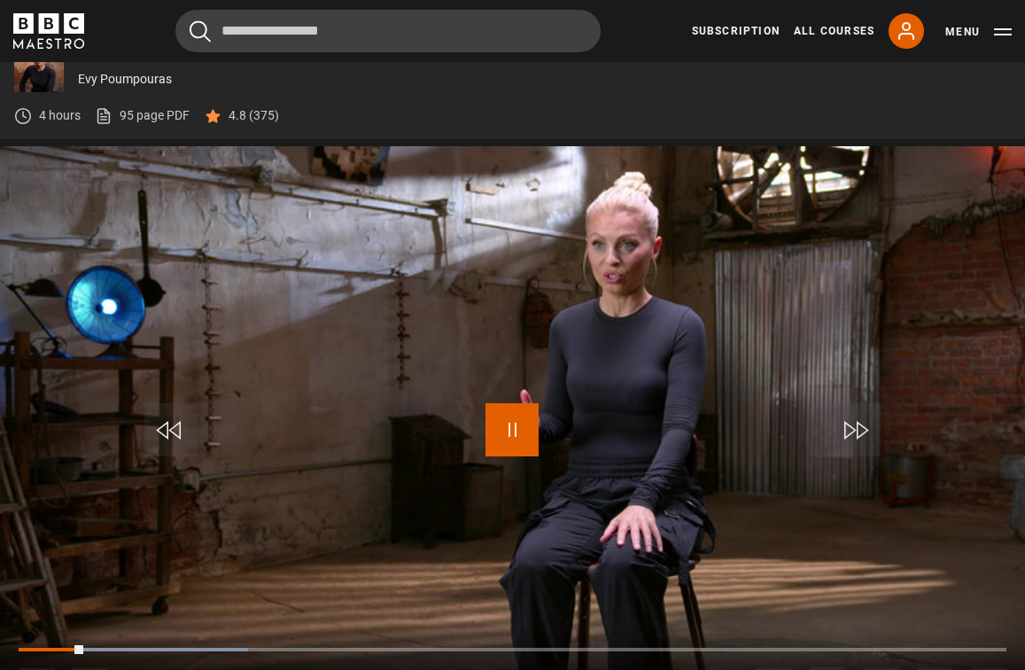
click at [501, 430] on span "Video Player" at bounding box center [512, 429] width 53 height 53
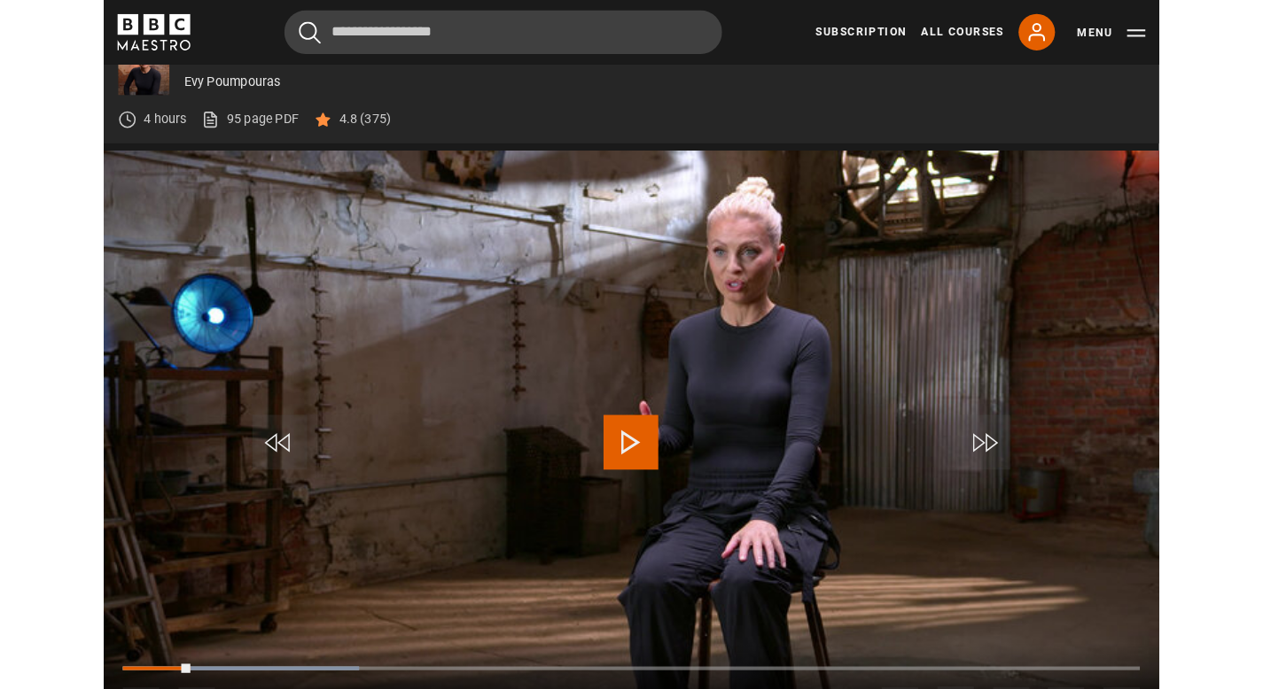
scroll to position [731, 0]
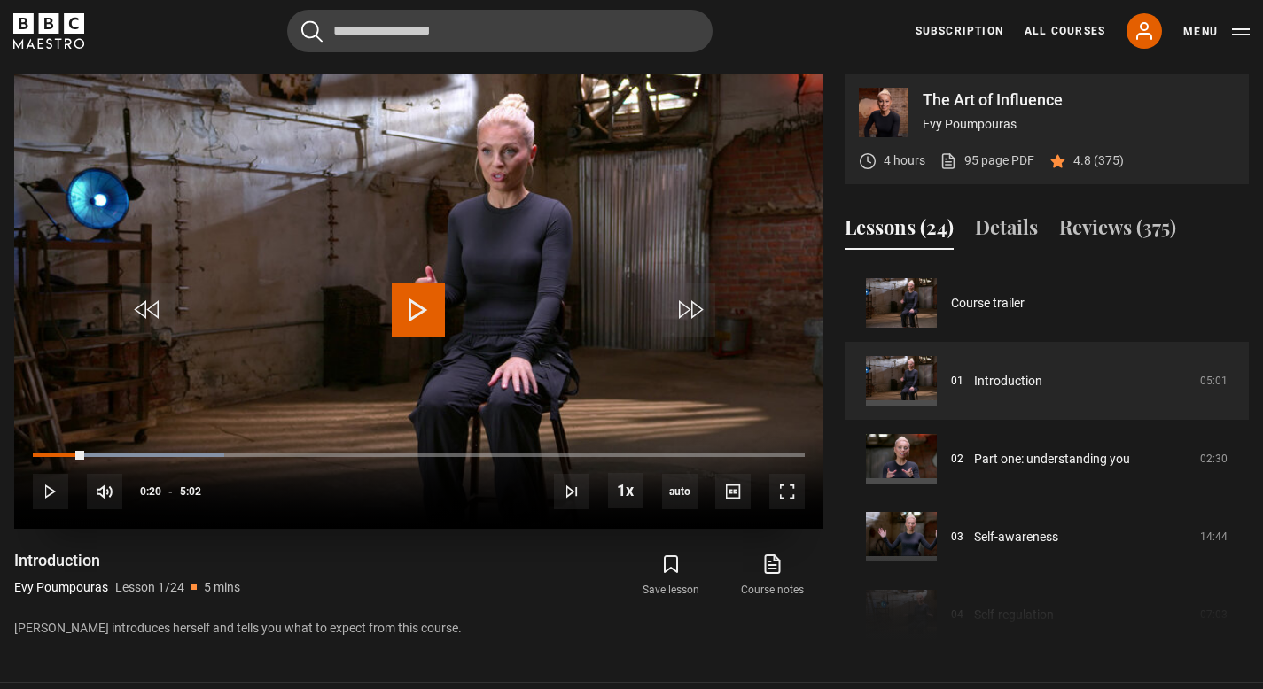
click at [437, 299] on span "Video Player" at bounding box center [418, 310] width 53 height 53
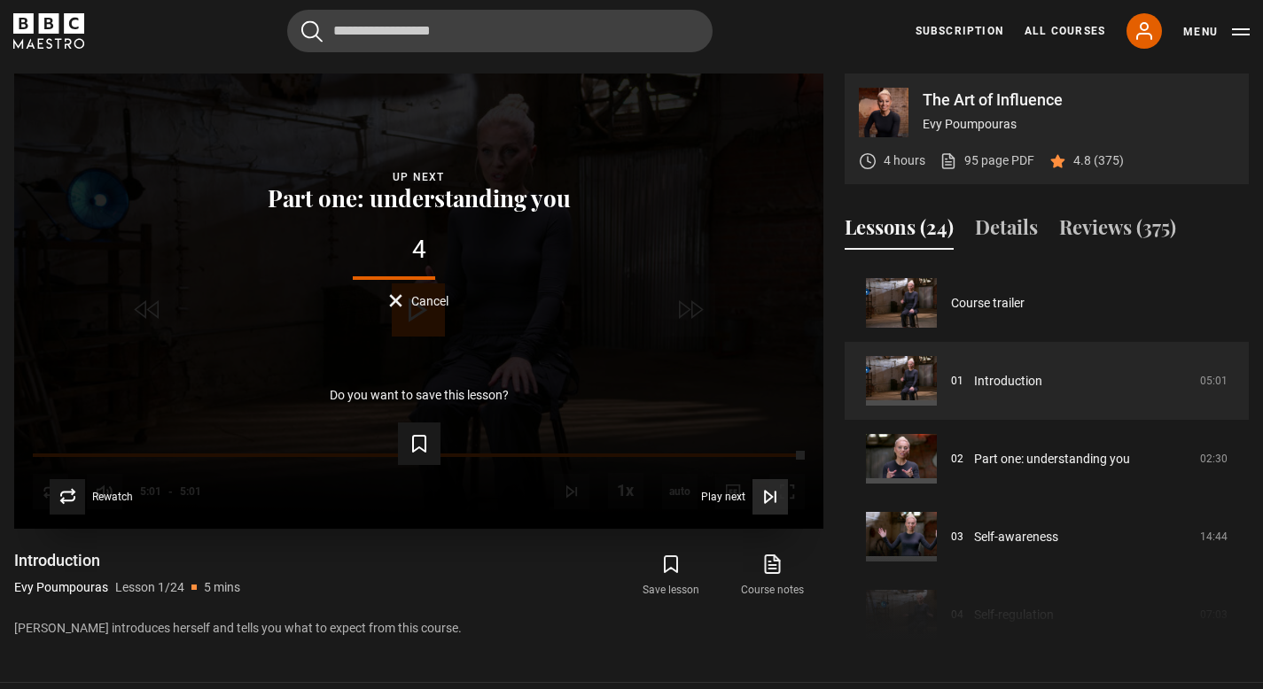
click at [725, 495] on span "Play next" at bounding box center [723, 497] width 44 height 11
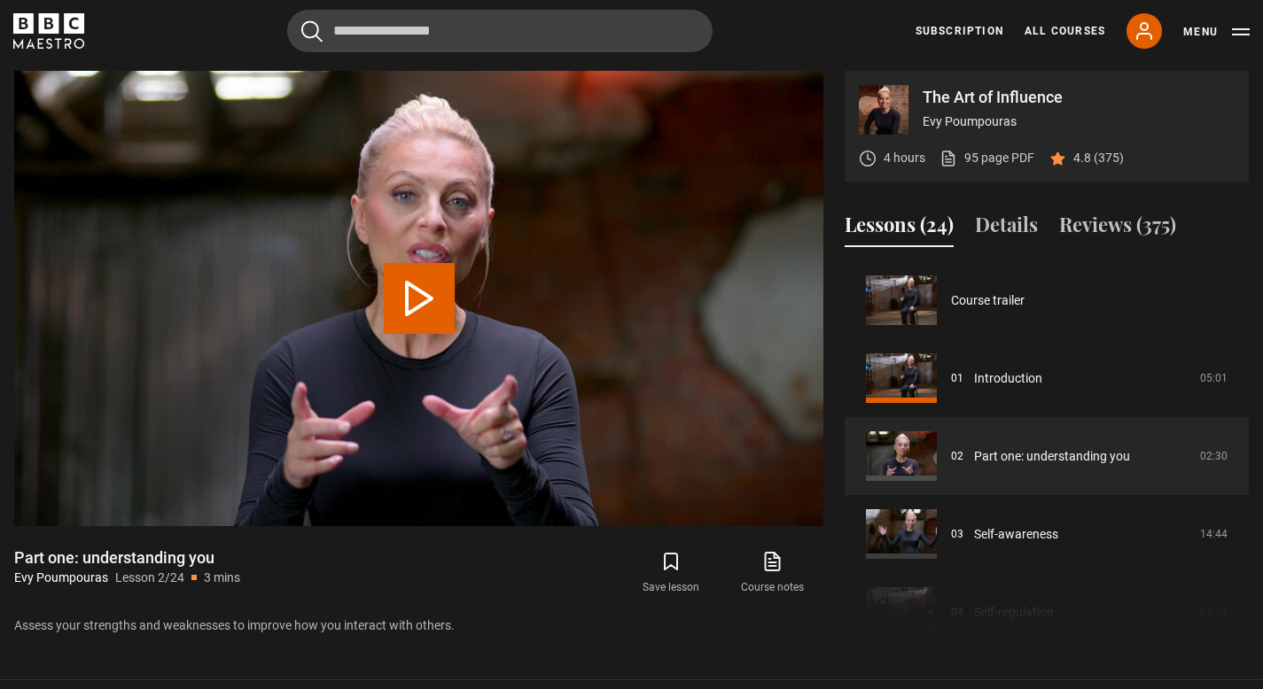
scroll to position [78, 0]
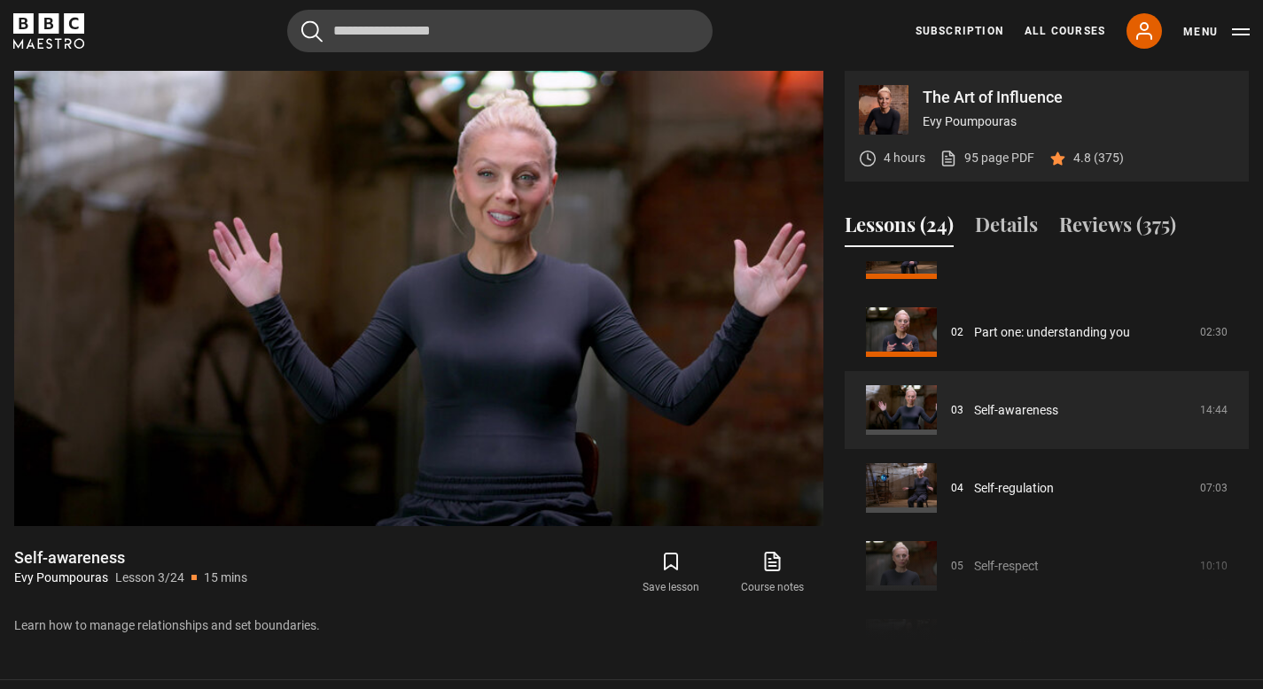
scroll to position [120, 0]
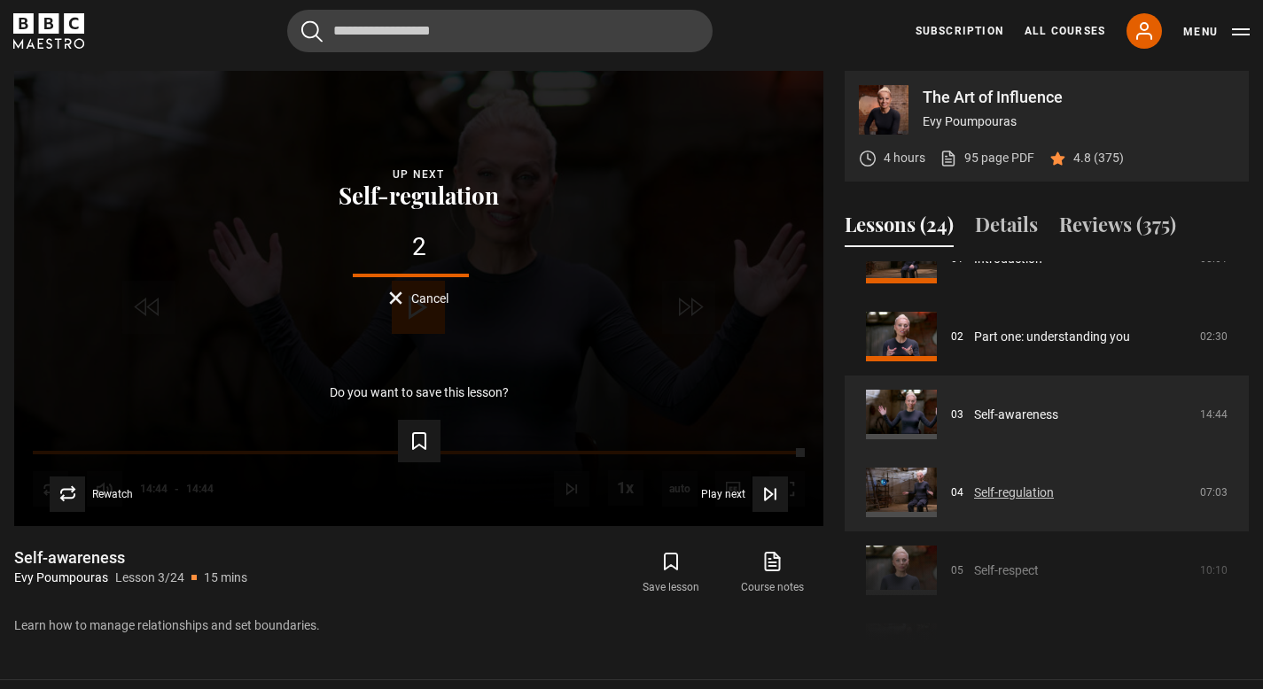
click at [974, 502] on link "Self-regulation" at bounding box center [1014, 493] width 80 height 19
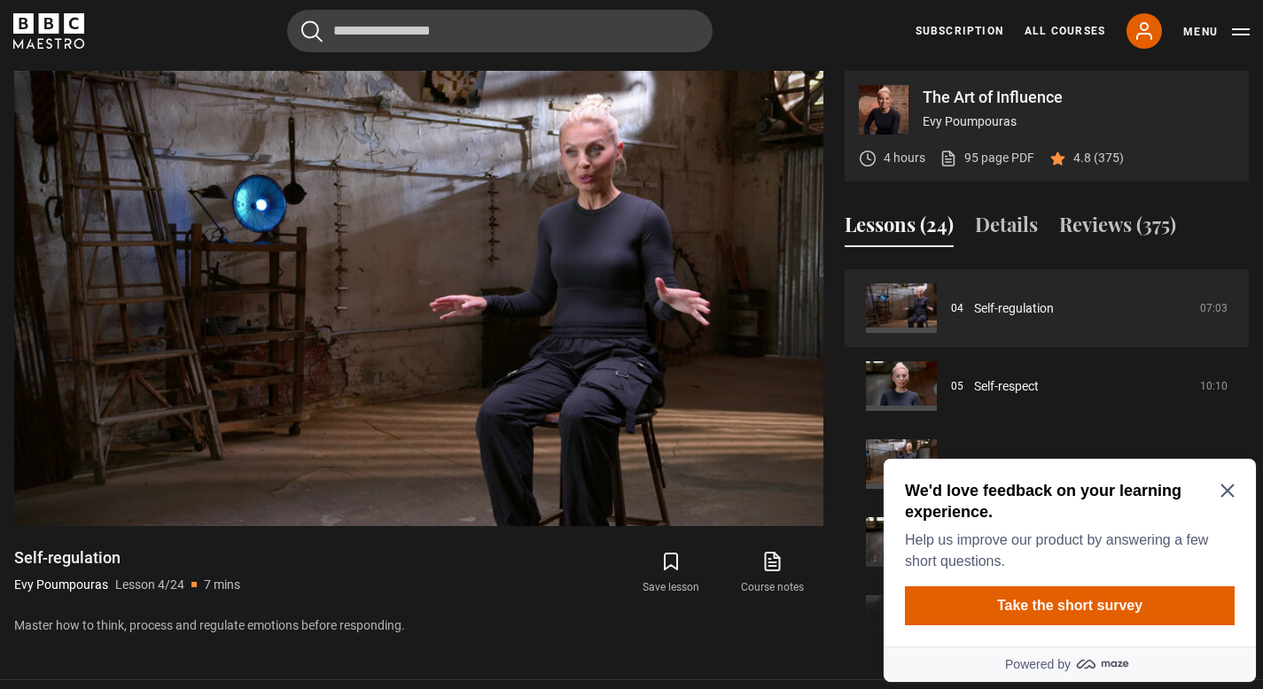
click at [1227, 495] on icon "Close Maze Prompt" at bounding box center [1227, 491] width 14 height 14
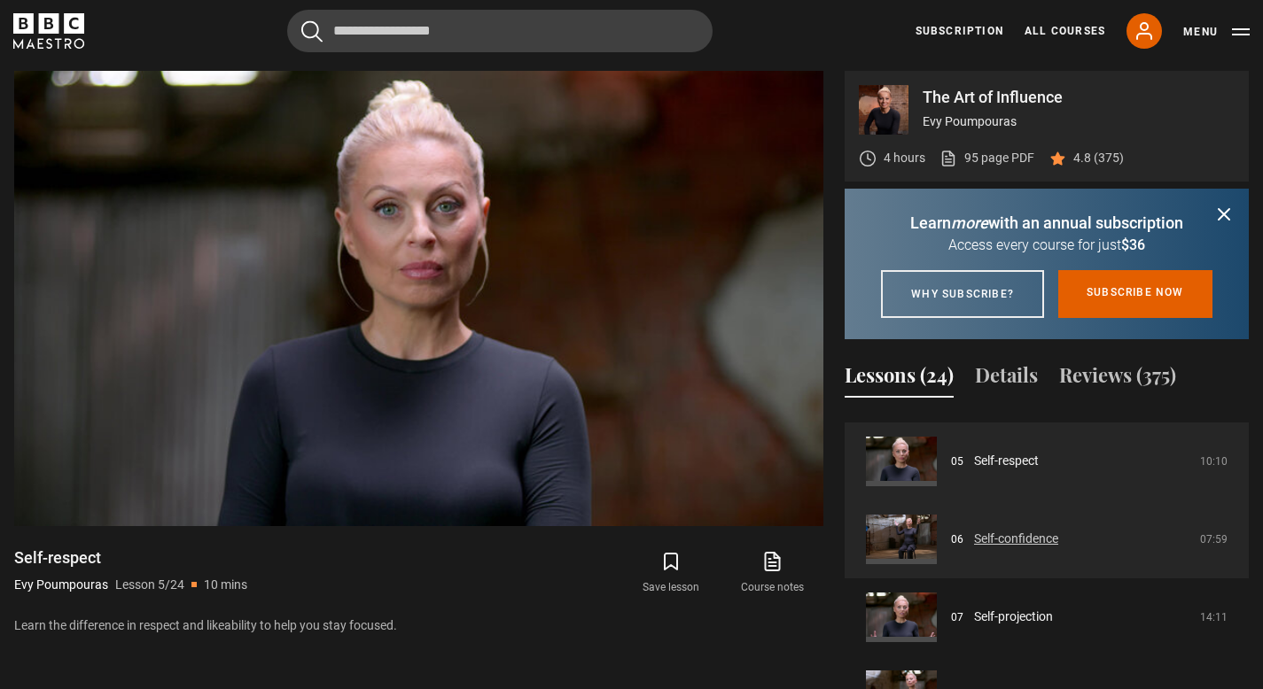
scroll to position [335, 0]
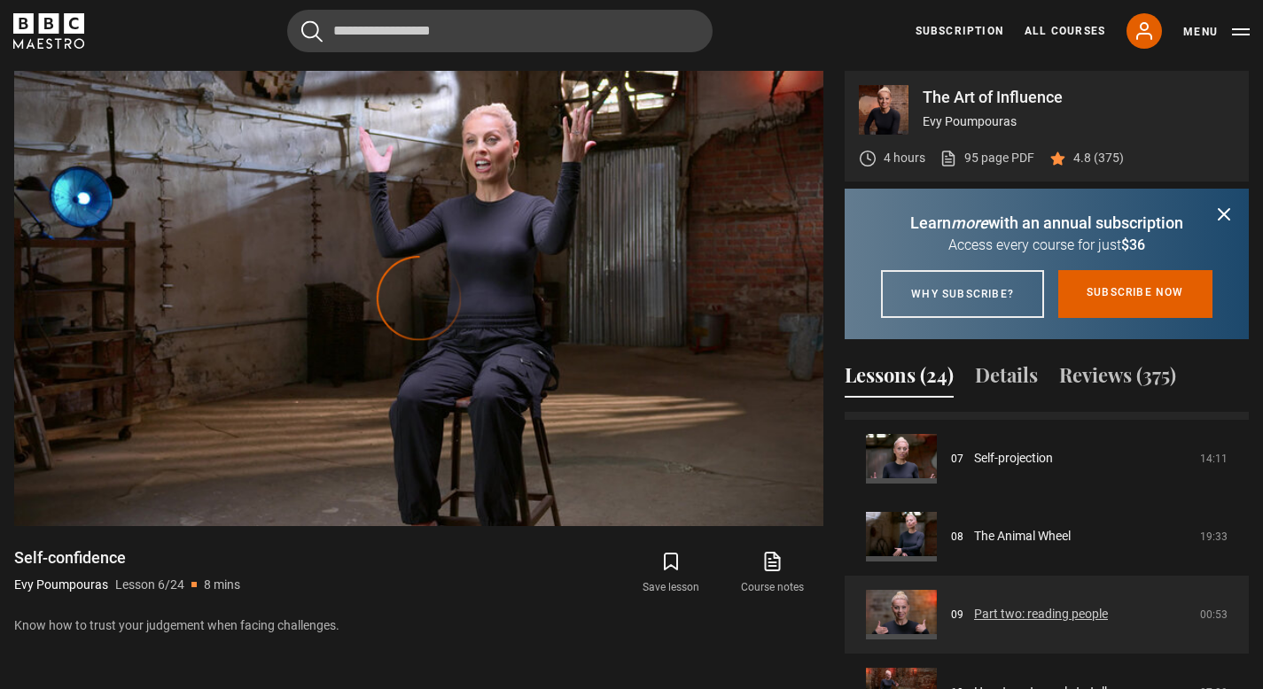
scroll to position [555, 0]
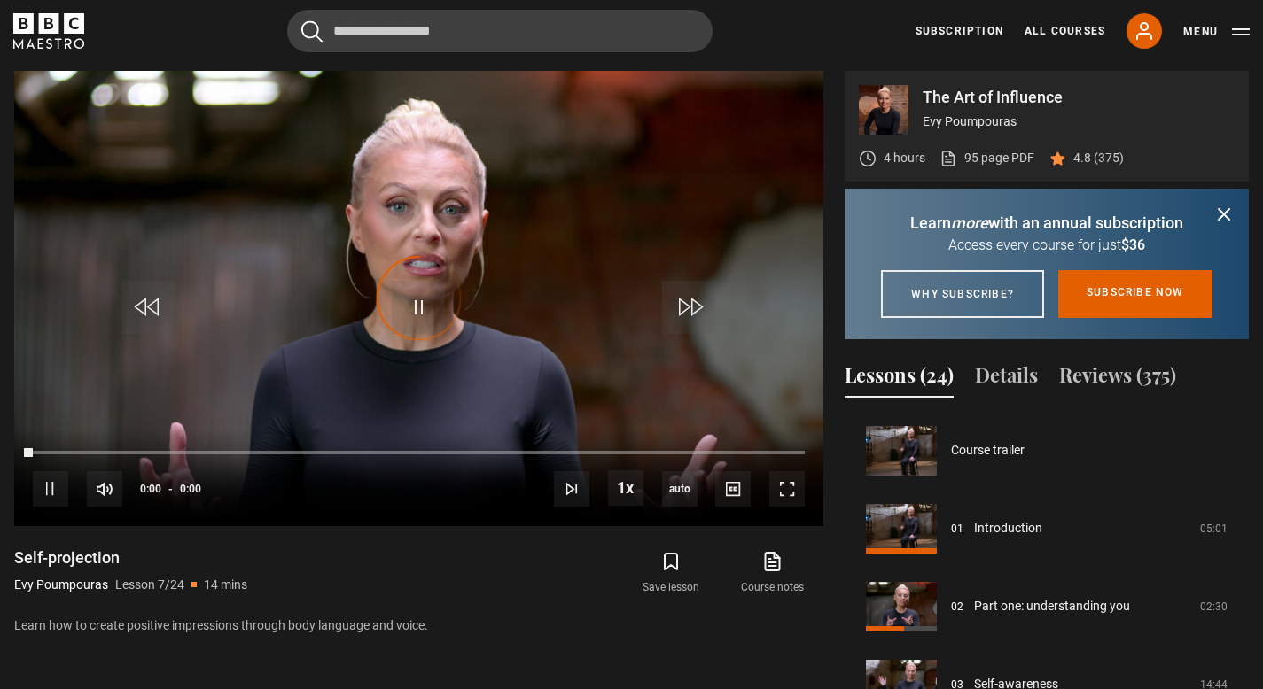
scroll to position [468, 0]
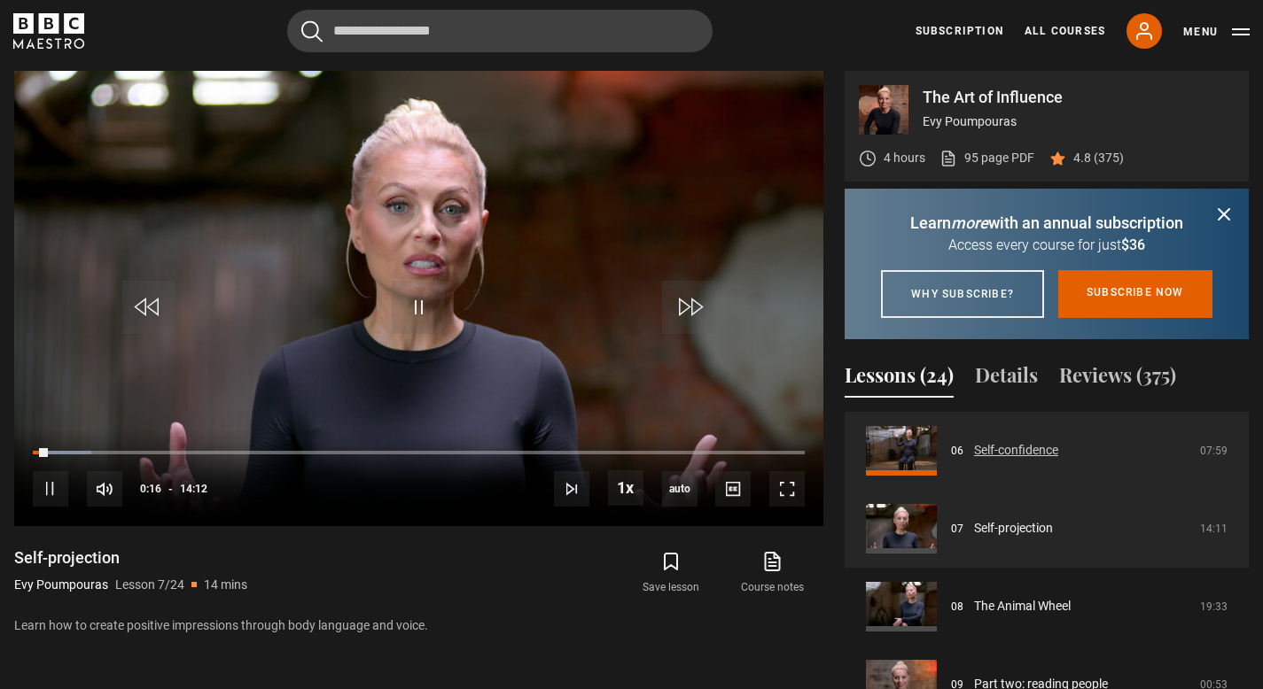
click at [1015, 460] on link "Self-confidence" at bounding box center [1016, 450] width 84 height 19
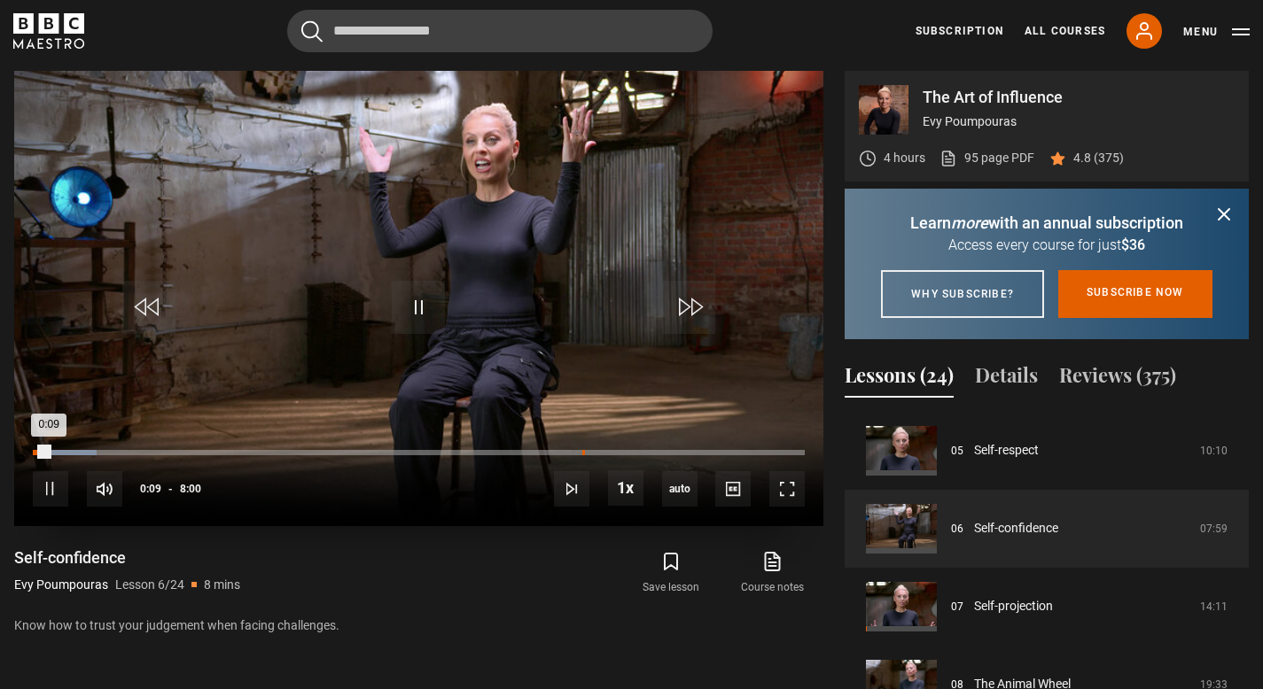
click at [582, 453] on div "Loaded : 8.34% 5:41 0:09" at bounding box center [419, 452] width 772 height 5
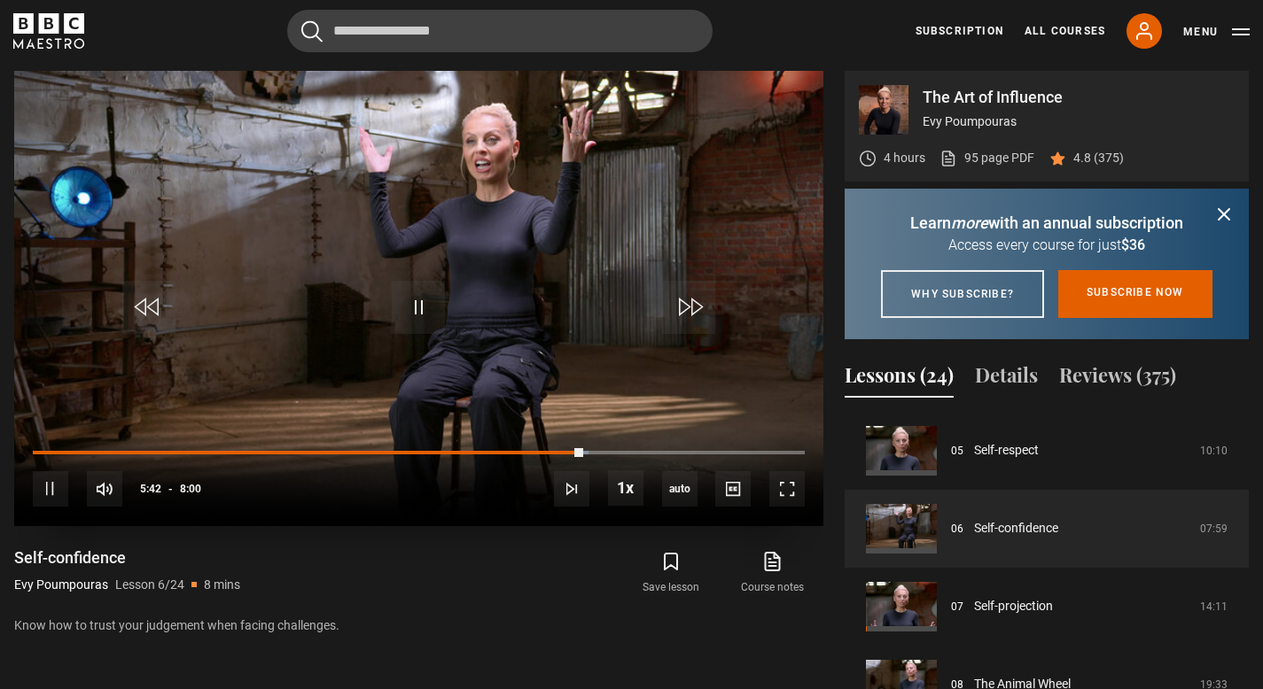
click at [622, 455] on div "10s Skip Back 10 seconds Pause 10s Skip Forward 10 seconds Loaded : 71.95% 6:05…" at bounding box center [418, 477] width 809 height 98
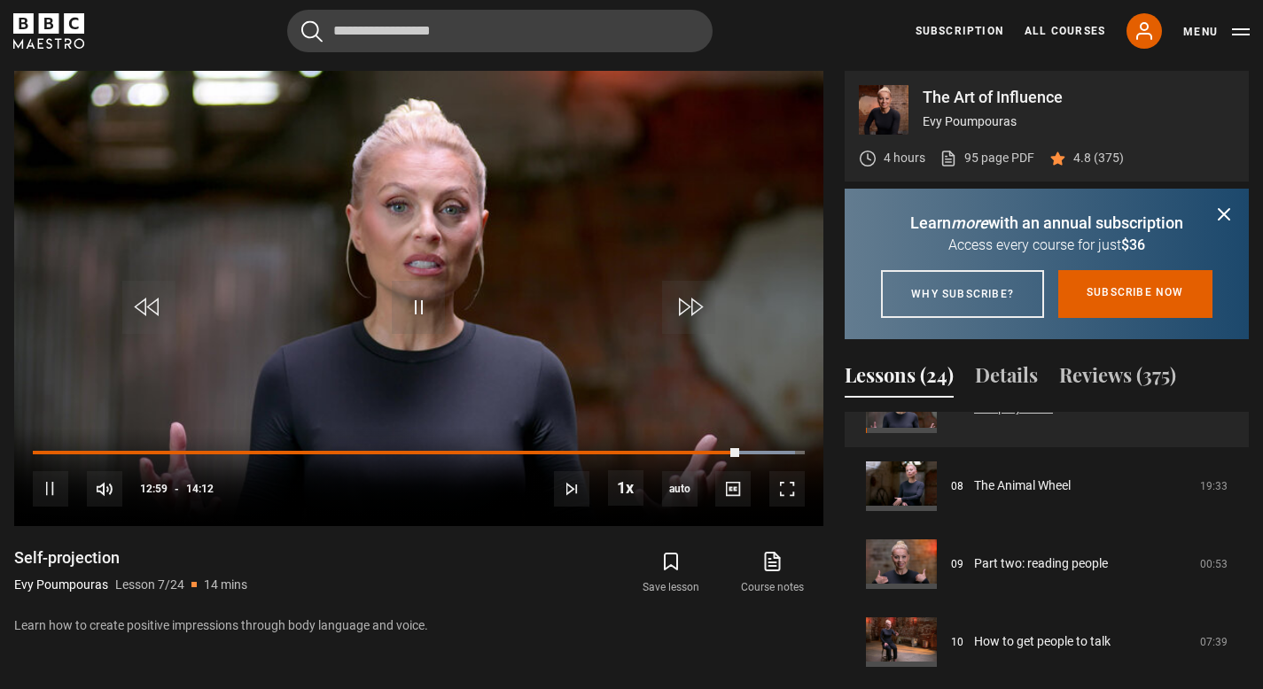
scroll to position [592, 0]
